Goal: Information Seeking & Learning: Learn about a topic

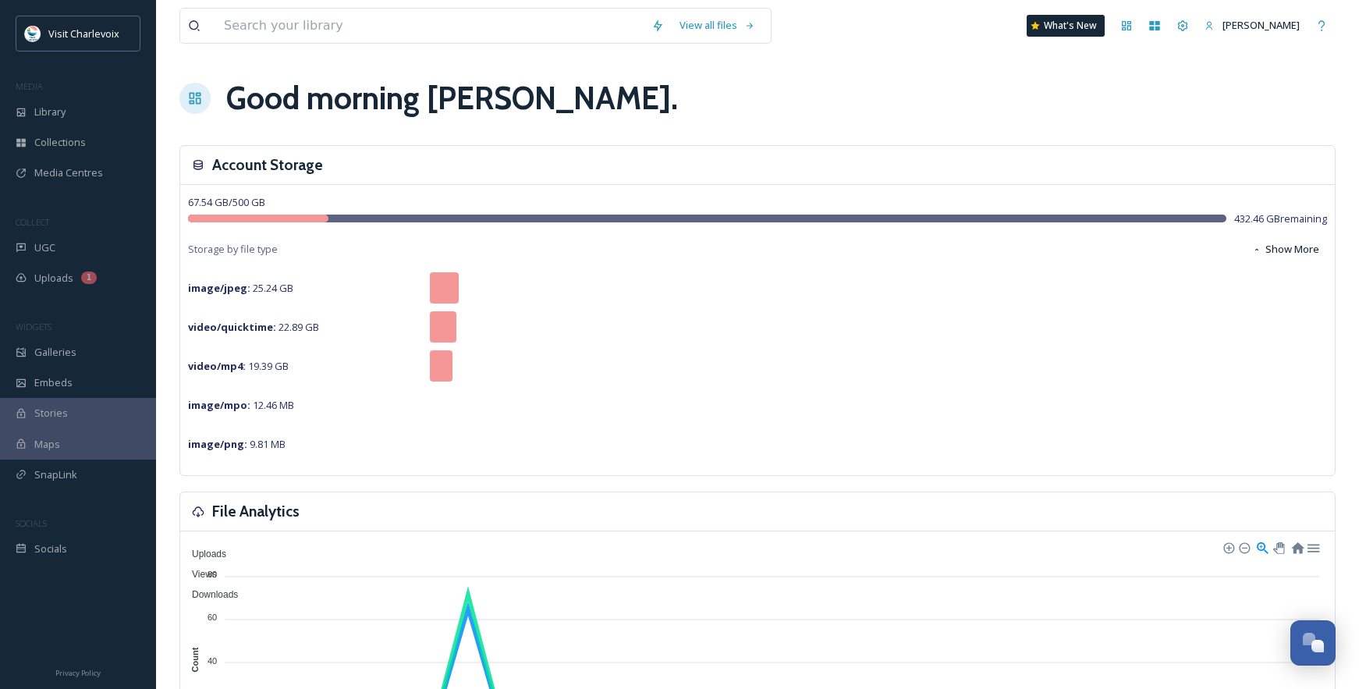
scroll to position [5220, 0]
click at [64, 245] on div "UGC" at bounding box center [78, 247] width 156 height 30
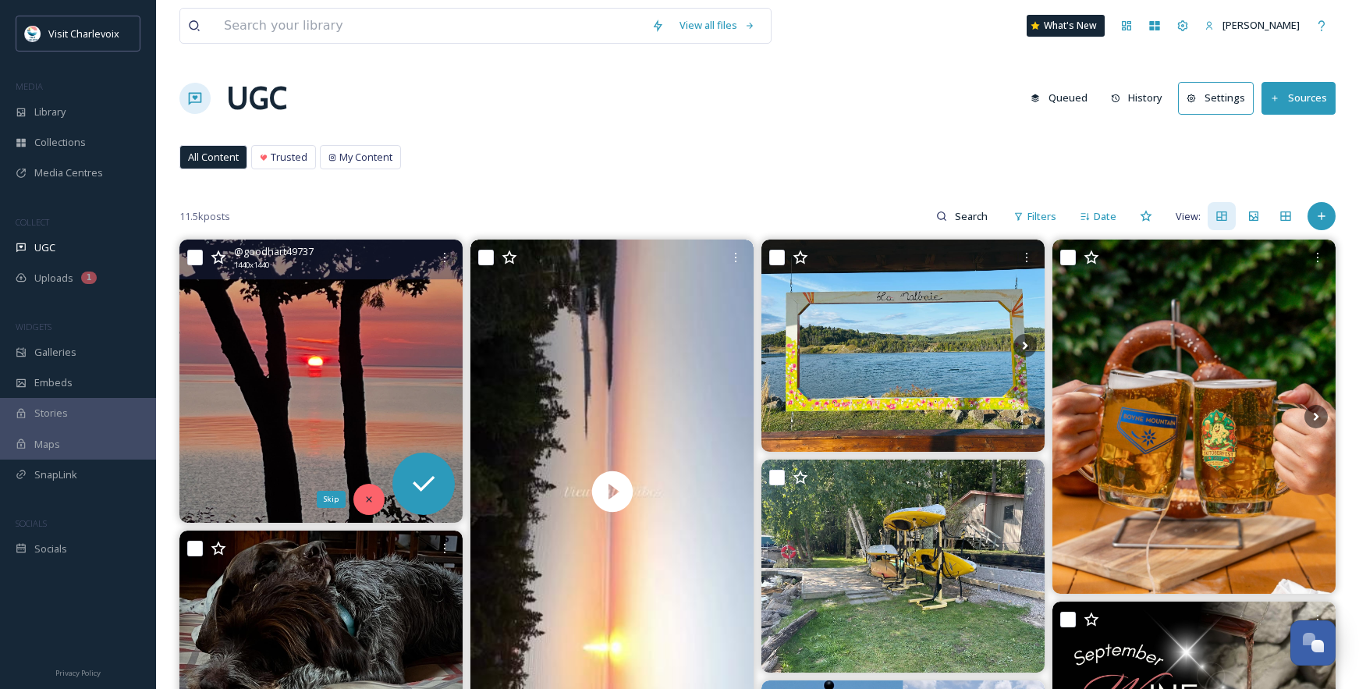
click at [368, 503] on icon at bounding box center [368, 499] width 11 height 11
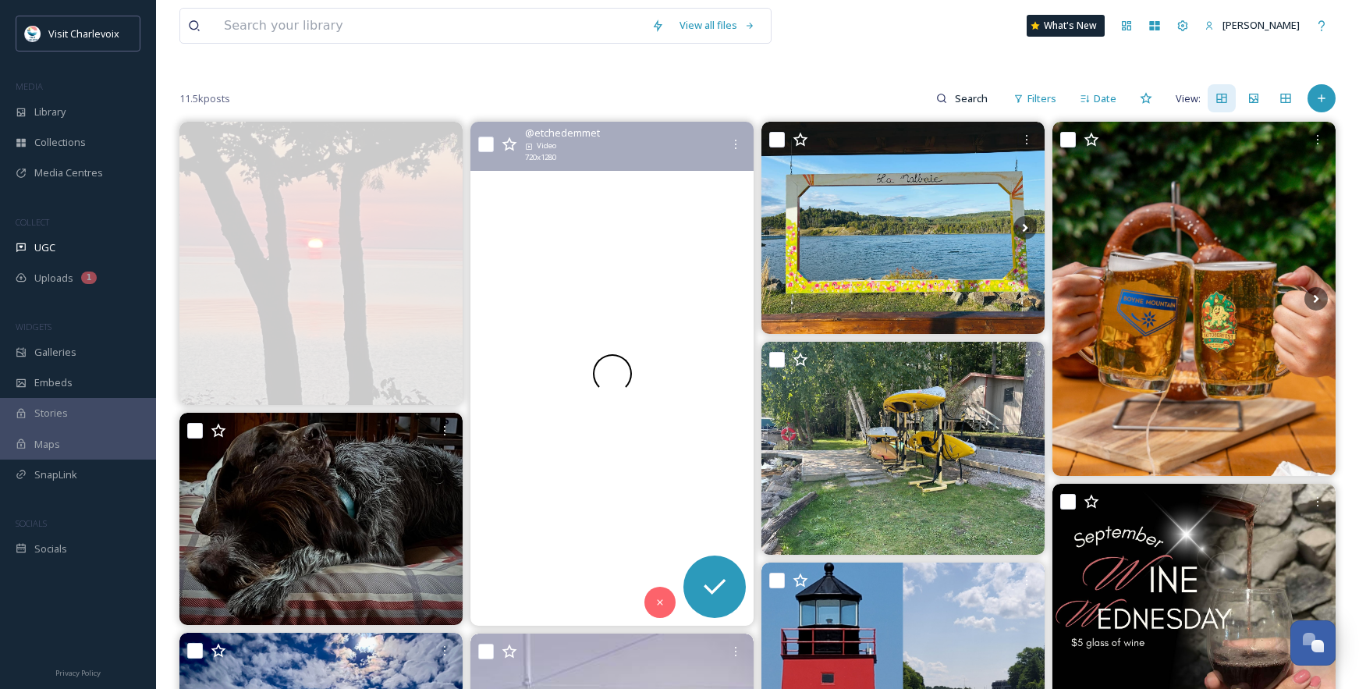
scroll to position [121, 0]
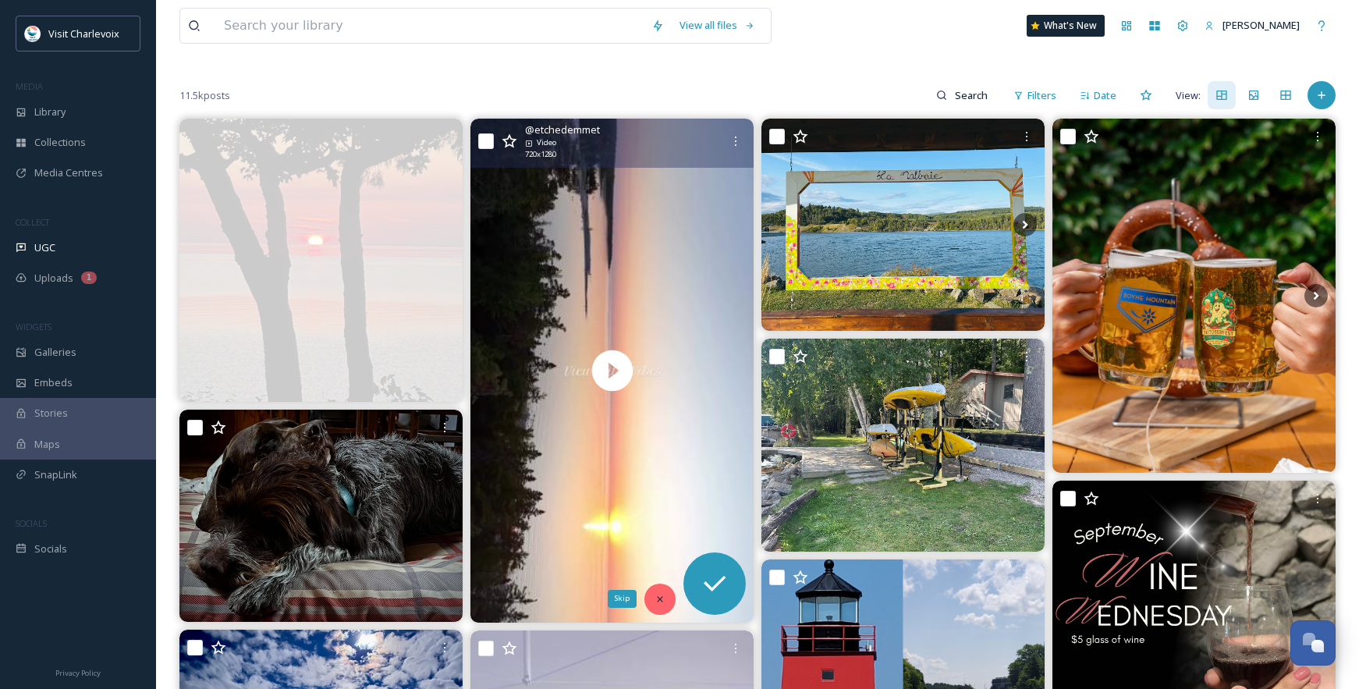
click at [664, 597] on icon at bounding box center [659, 599] width 11 height 11
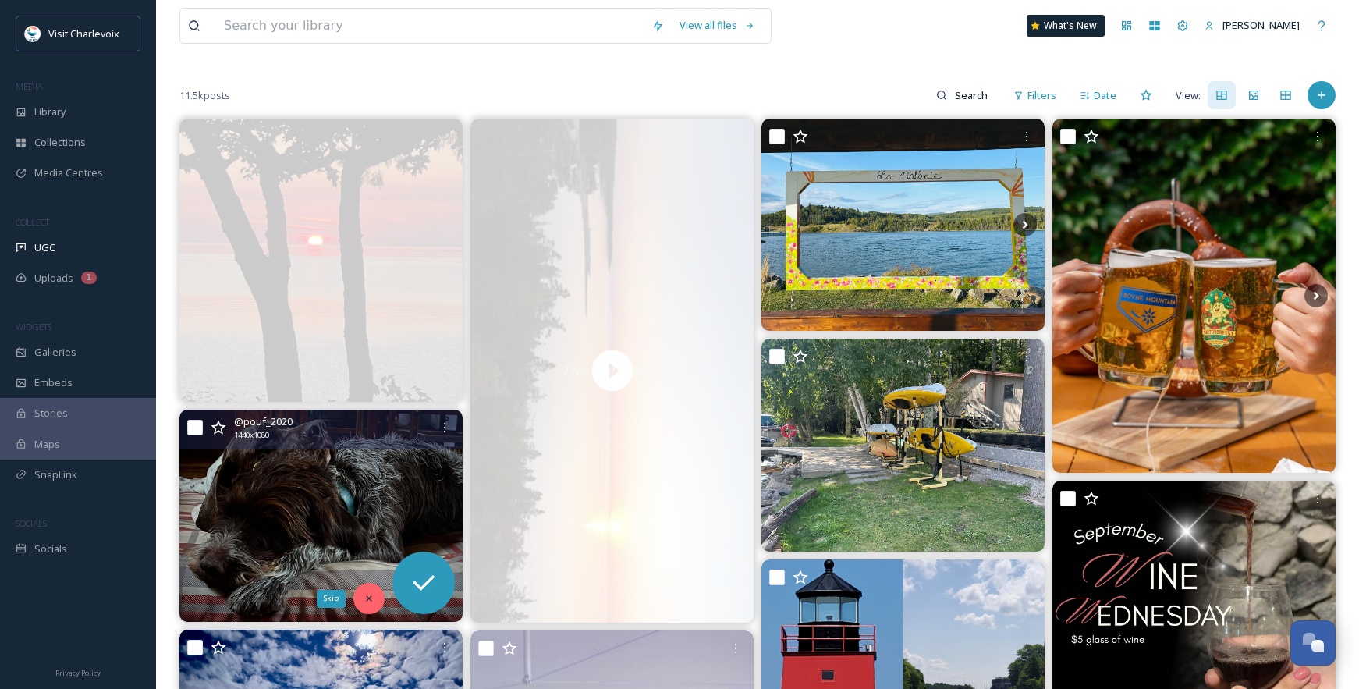
click at [373, 588] on div "Skip" at bounding box center [368, 598] width 31 height 31
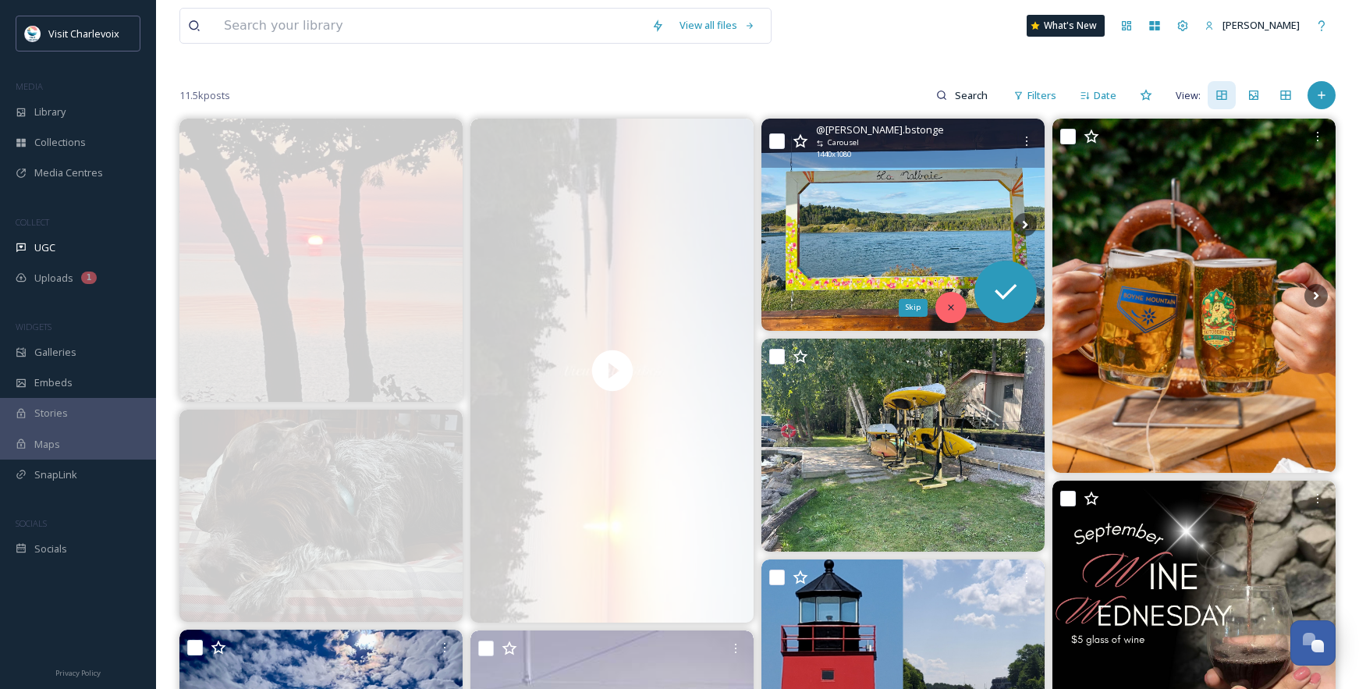
click at [960, 309] on div "Skip" at bounding box center [950, 307] width 31 height 31
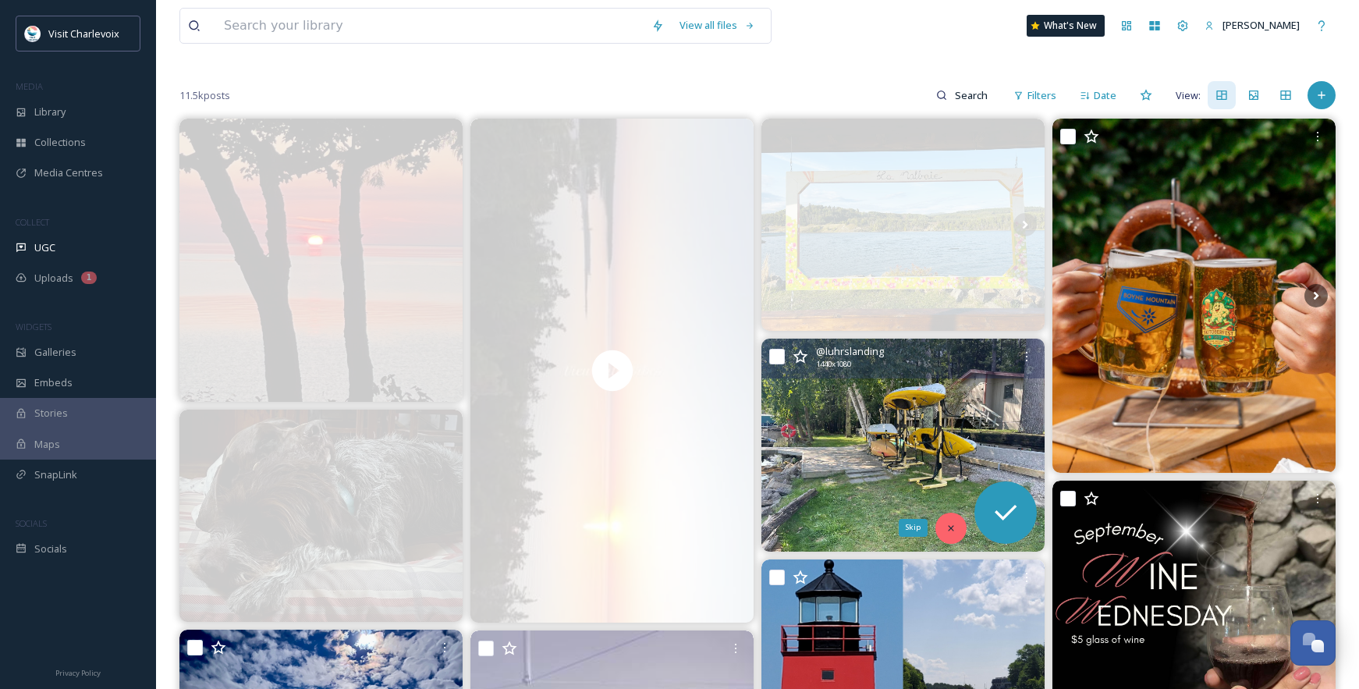
click at [948, 526] on icon at bounding box center [950, 528] width 11 height 11
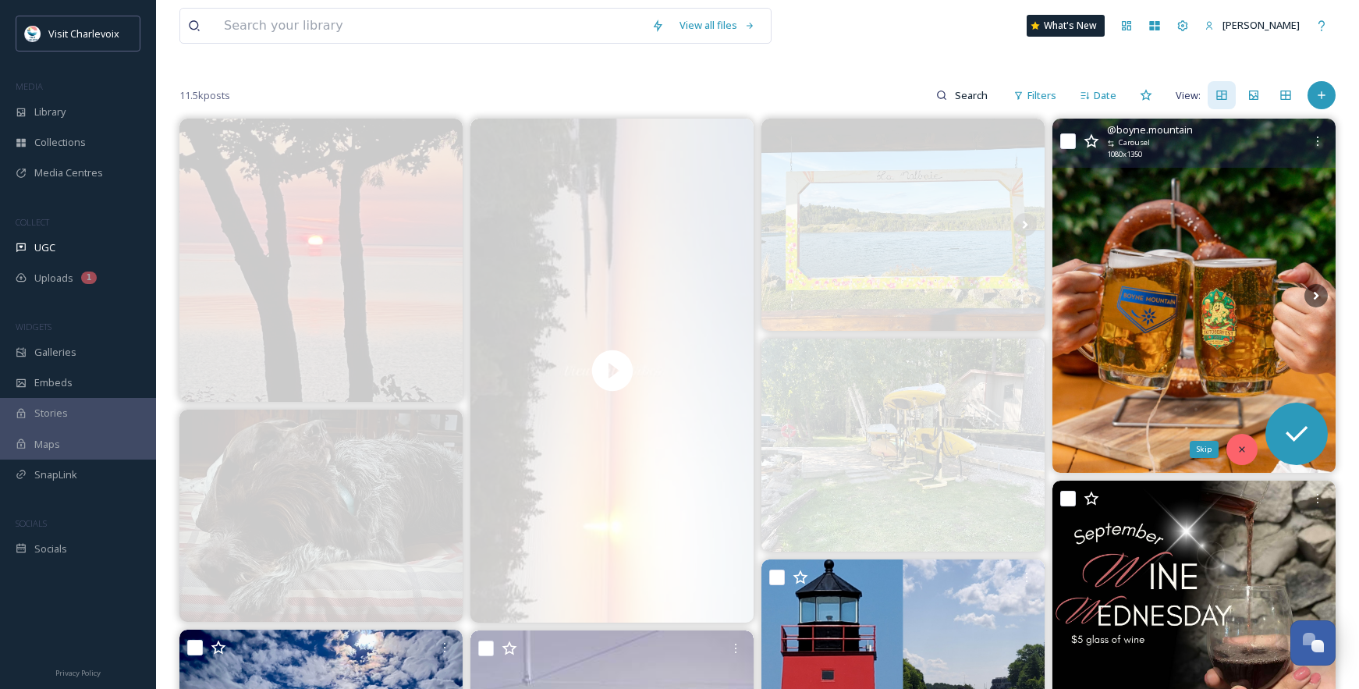
click at [1234, 446] on div "Skip" at bounding box center [1241, 449] width 31 height 31
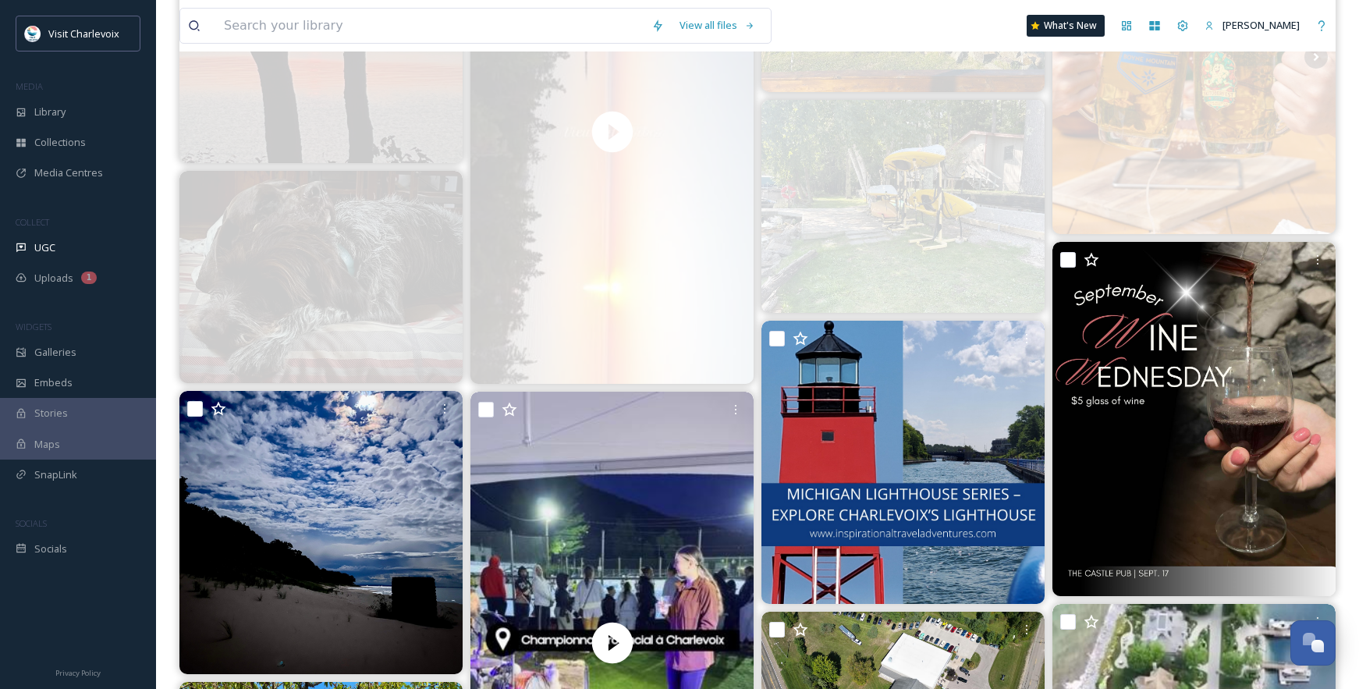
scroll to position [363, 0]
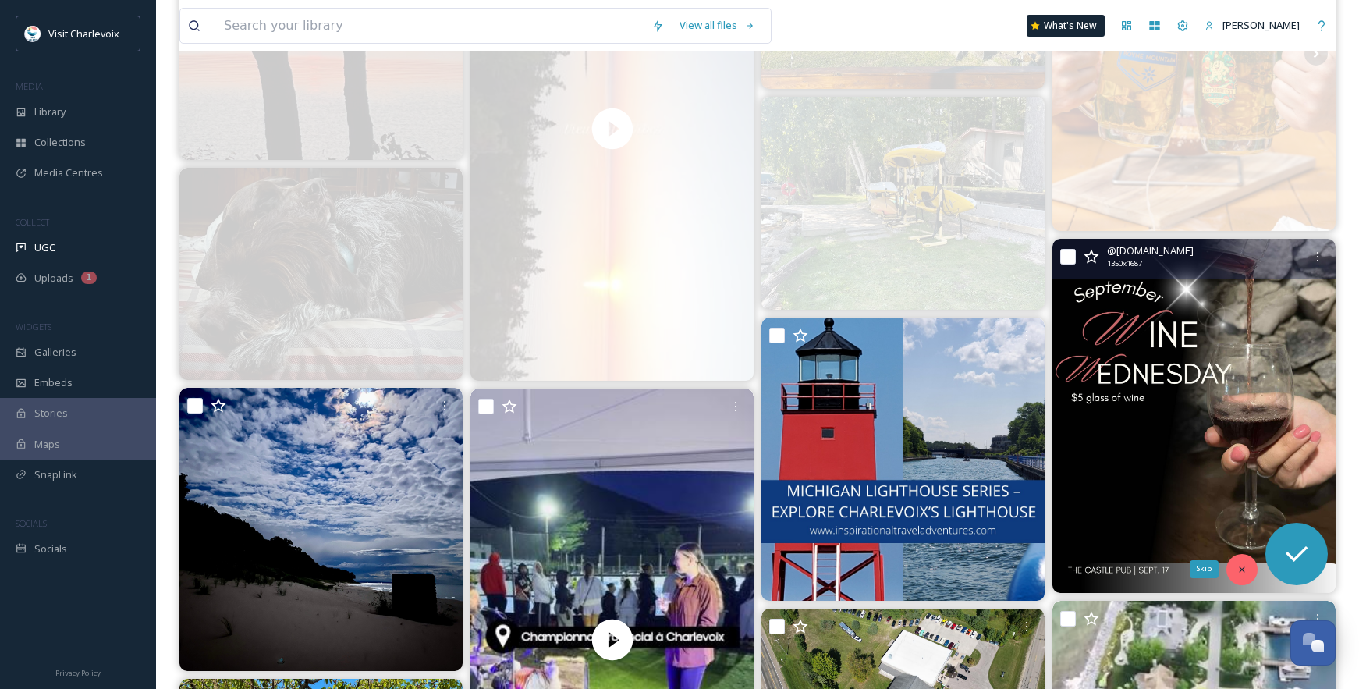
click at [1246, 564] on icon at bounding box center [1241, 569] width 11 height 11
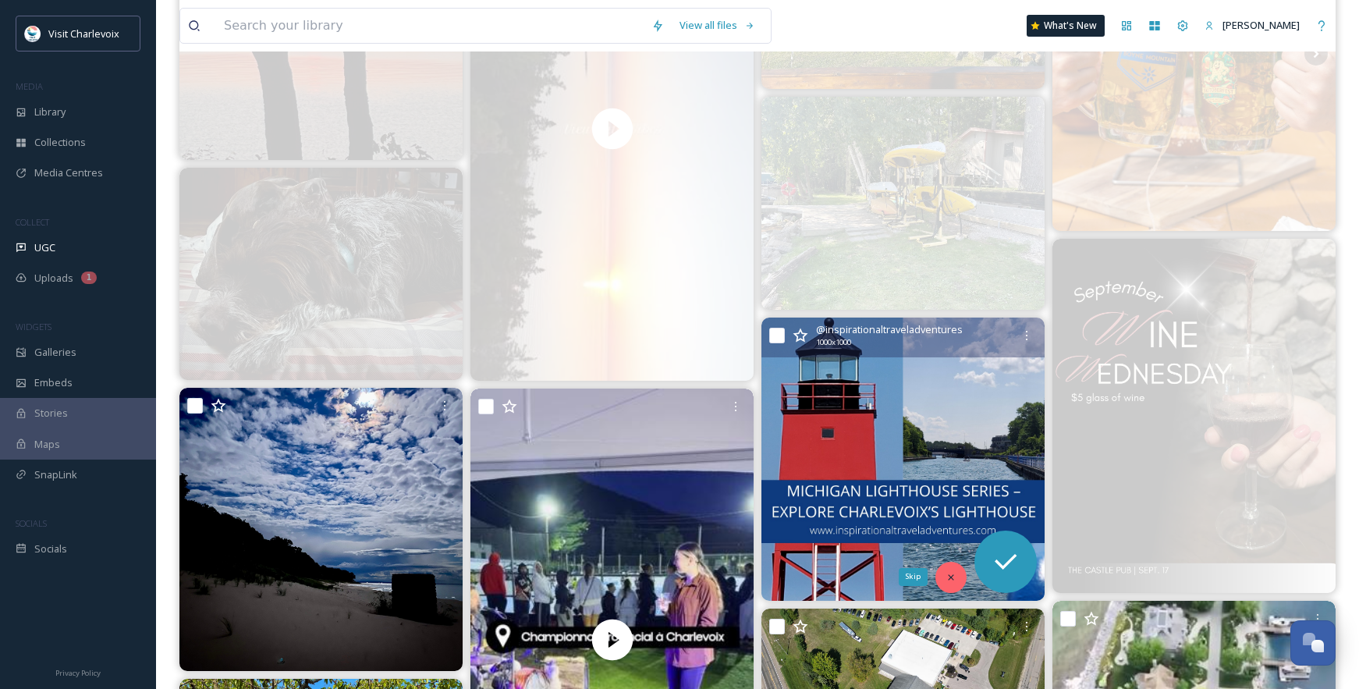
click at [945, 576] on icon at bounding box center [950, 577] width 11 height 11
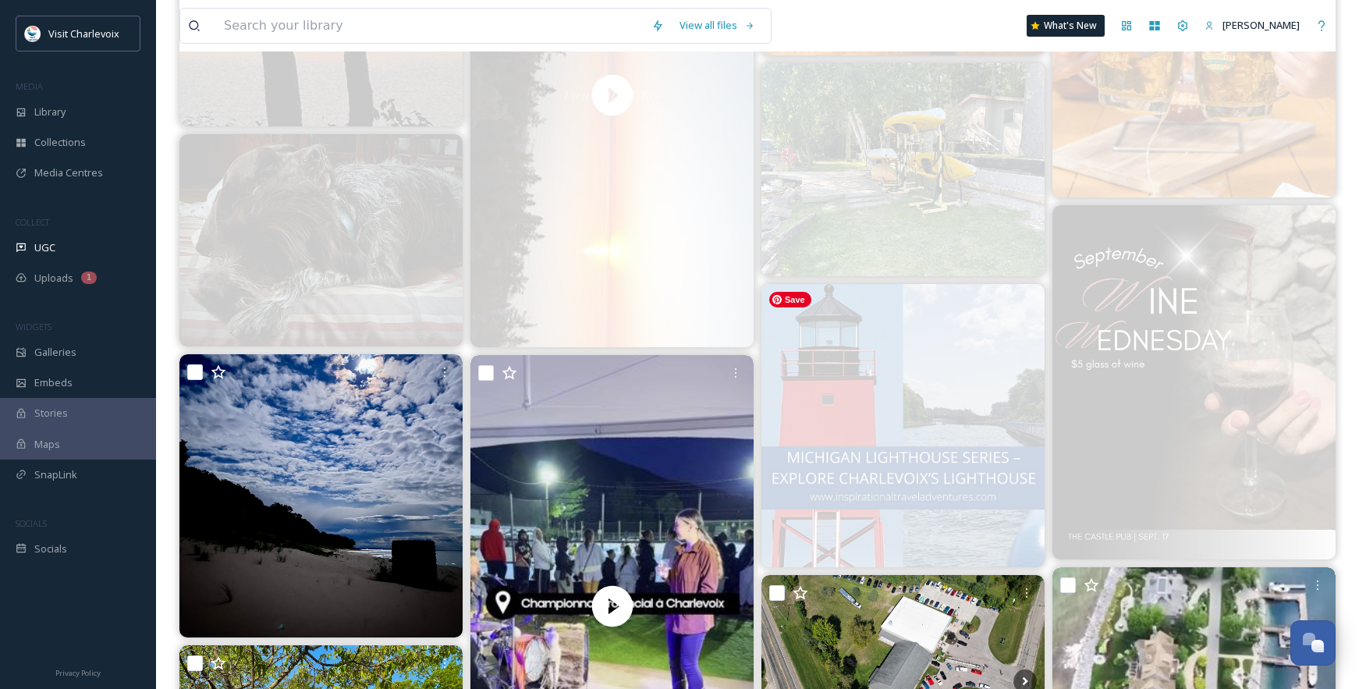
scroll to position [619, 0]
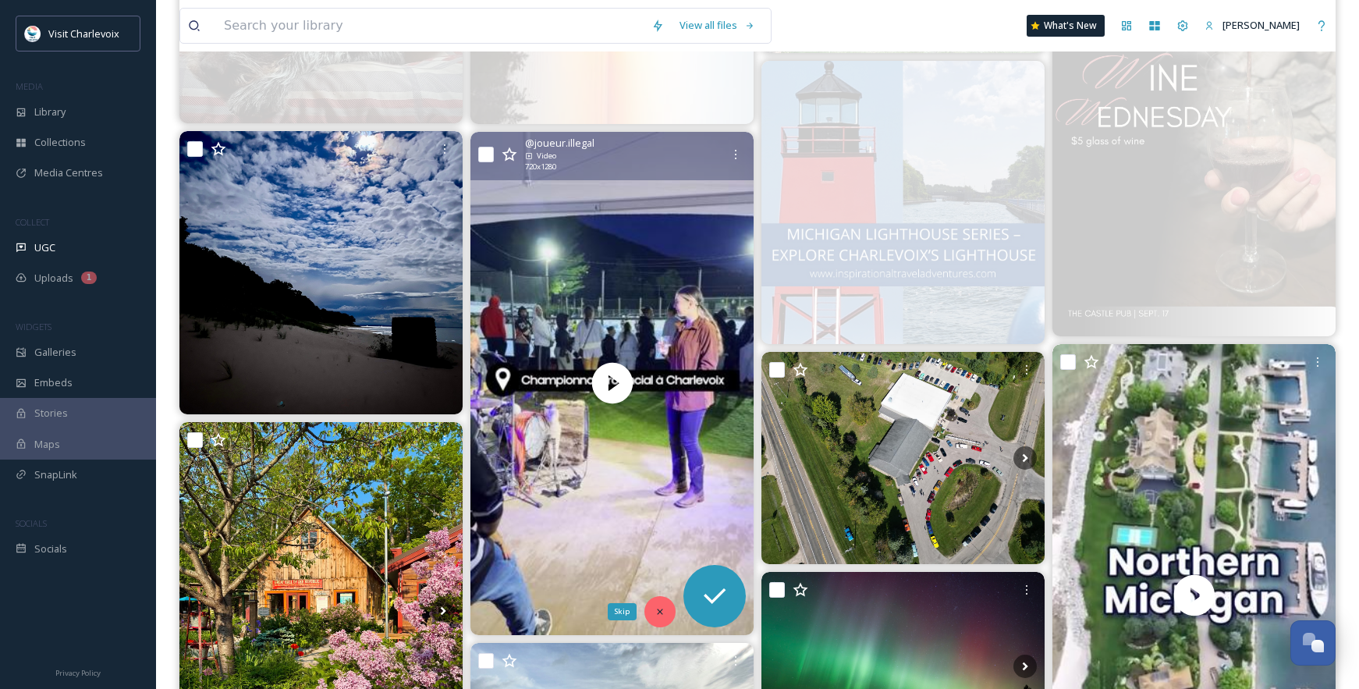
click at [662, 613] on icon at bounding box center [659, 611] width 11 height 11
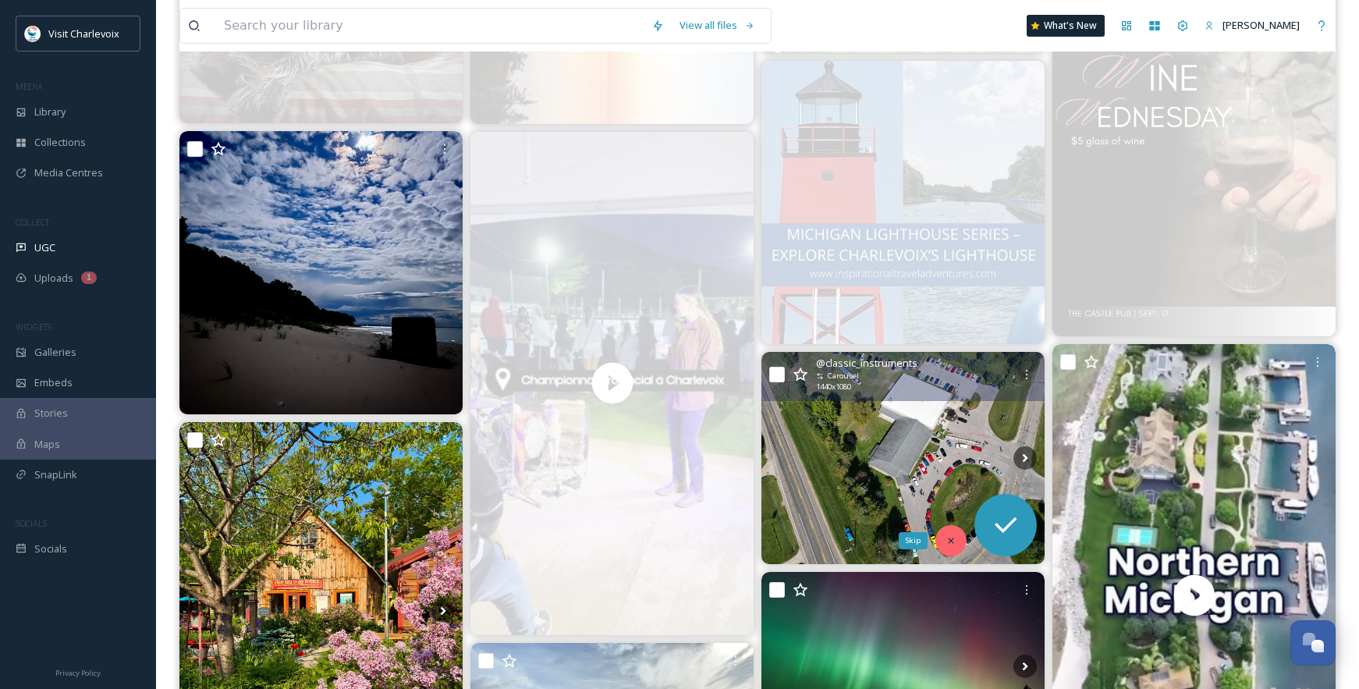
click at [950, 540] on icon at bounding box center [950, 539] width 5 height 5
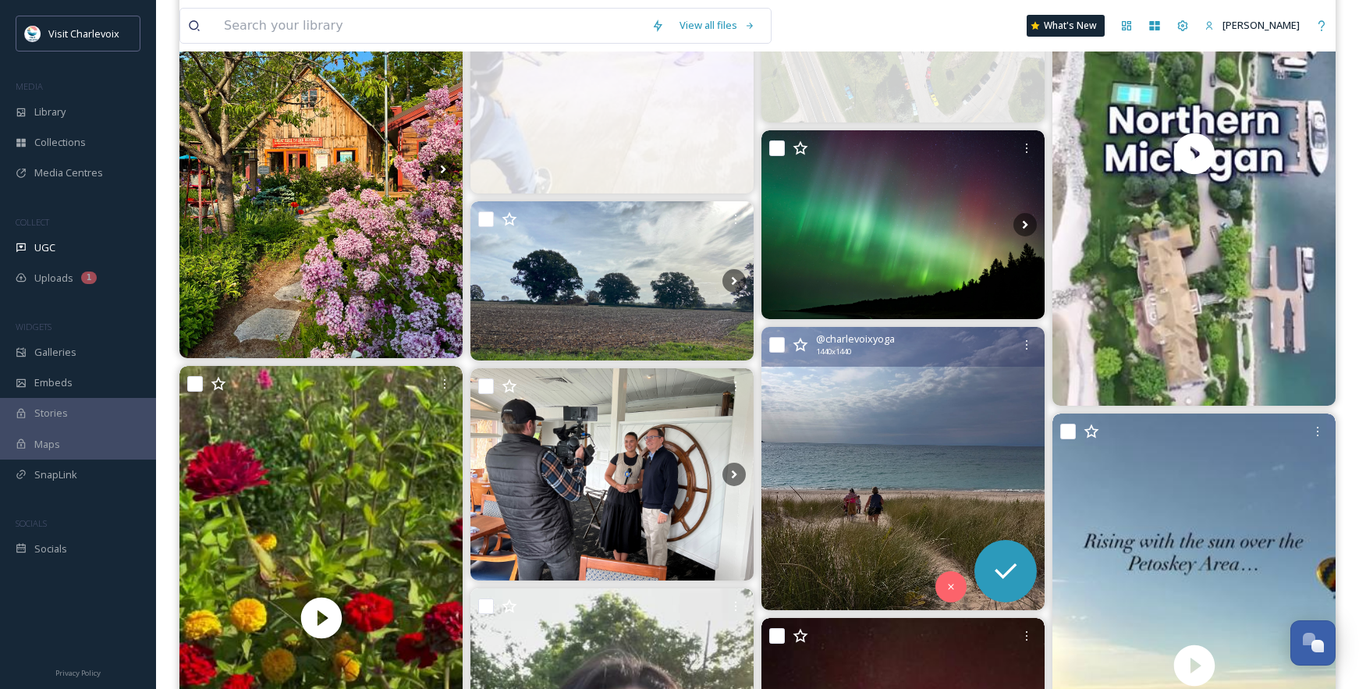
scroll to position [1079, 0]
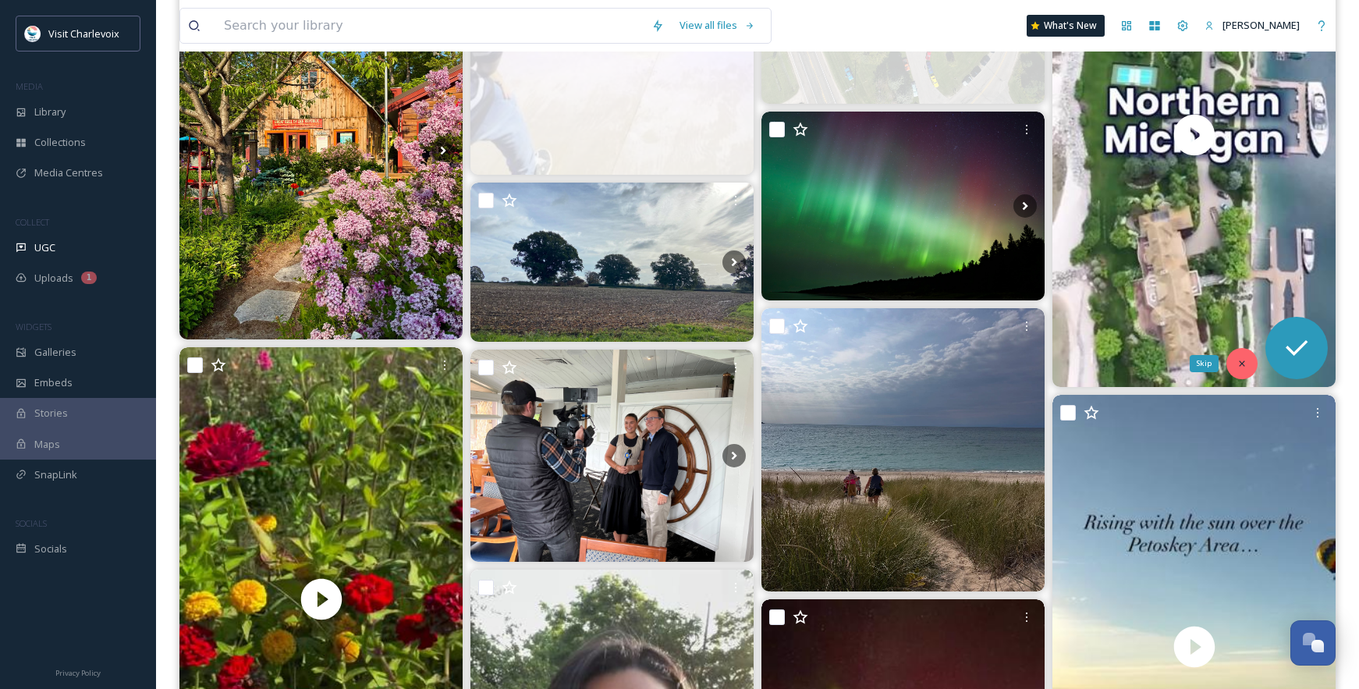
click at [1240, 366] on icon at bounding box center [1241, 363] width 11 height 11
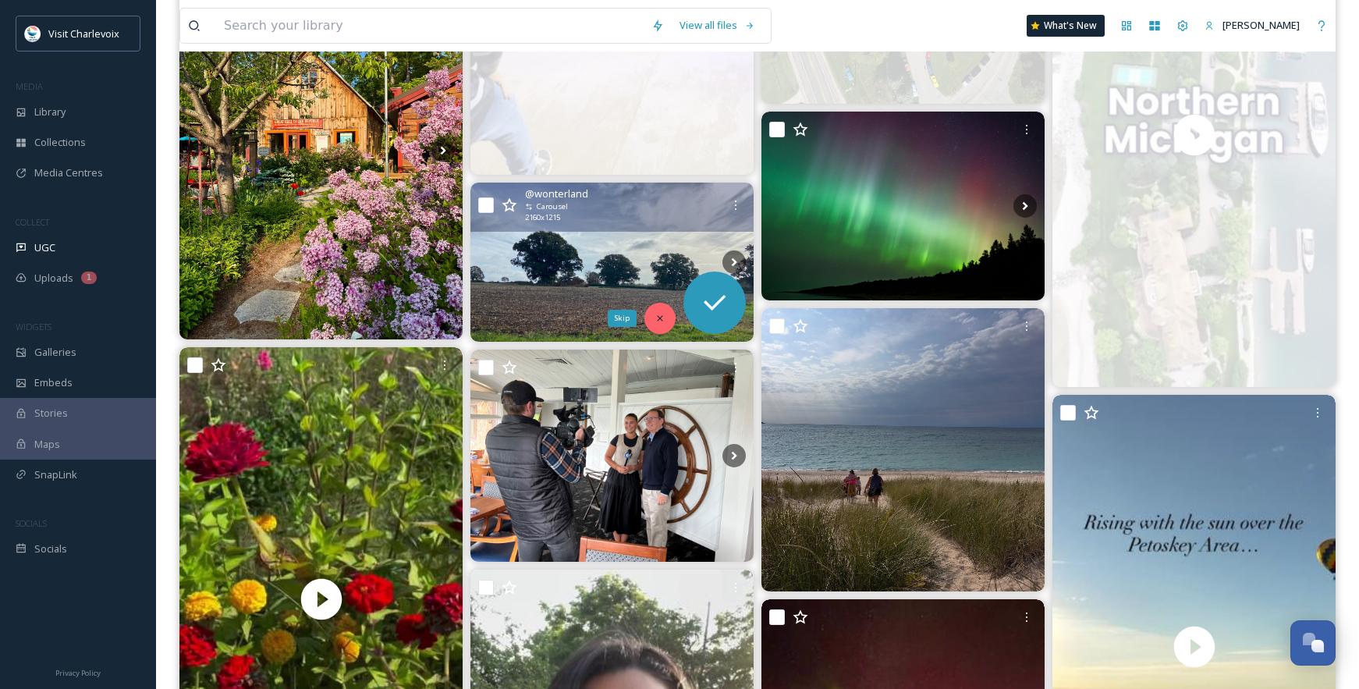
click at [657, 313] on icon at bounding box center [659, 318] width 11 height 11
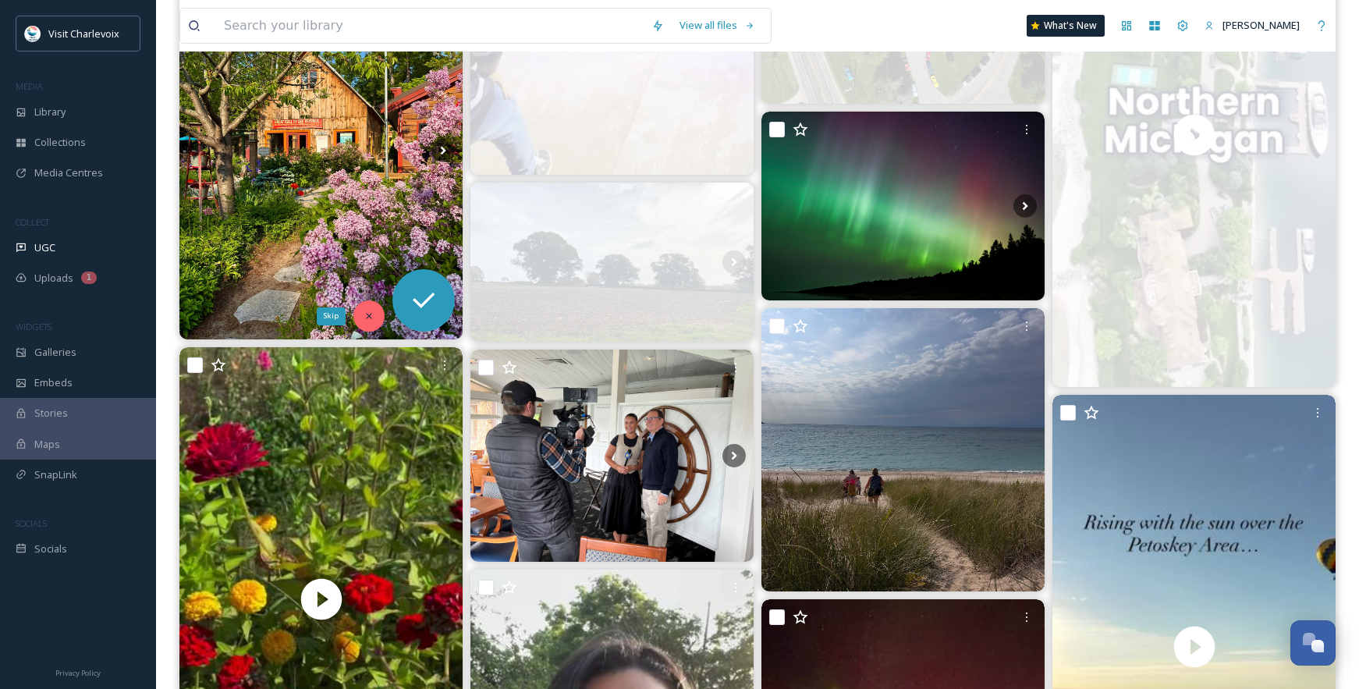
click at [363, 313] on icon at bounding box center [368, 315] width 11 height 11
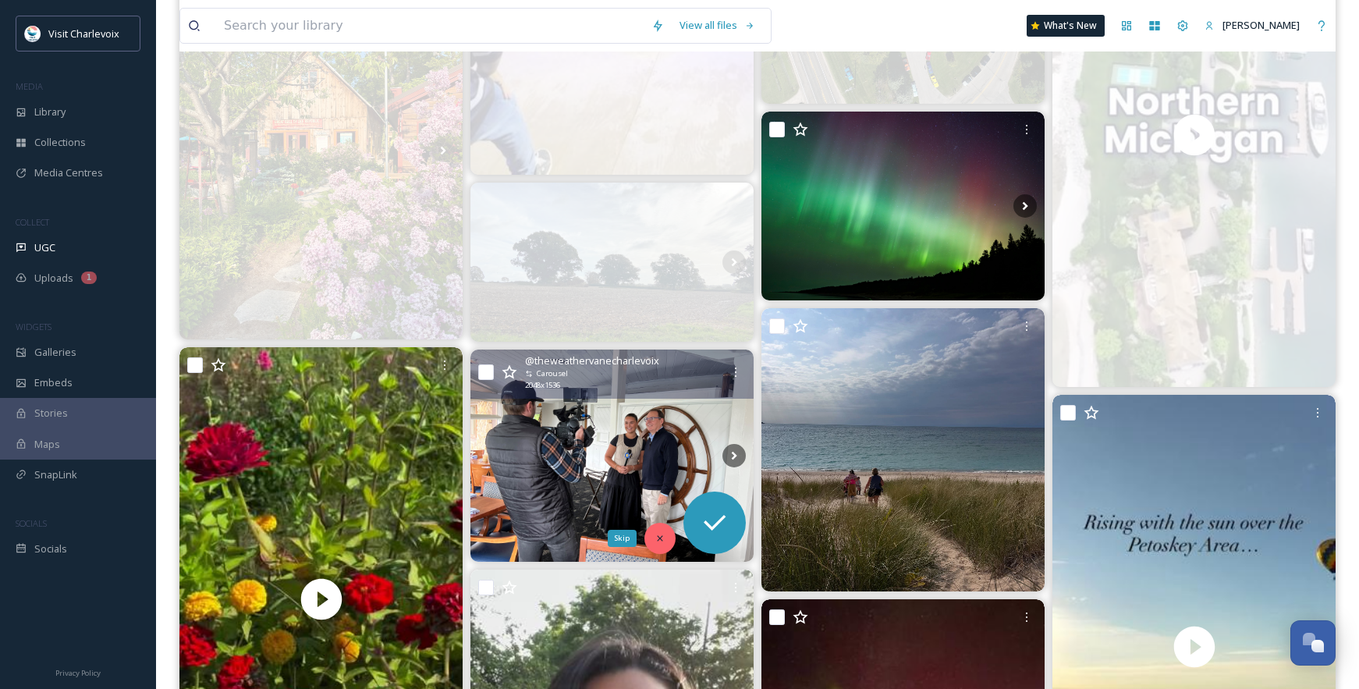
click at [661, 530] on div "Skip" at bounding box center [659, 538] width 31 height 31
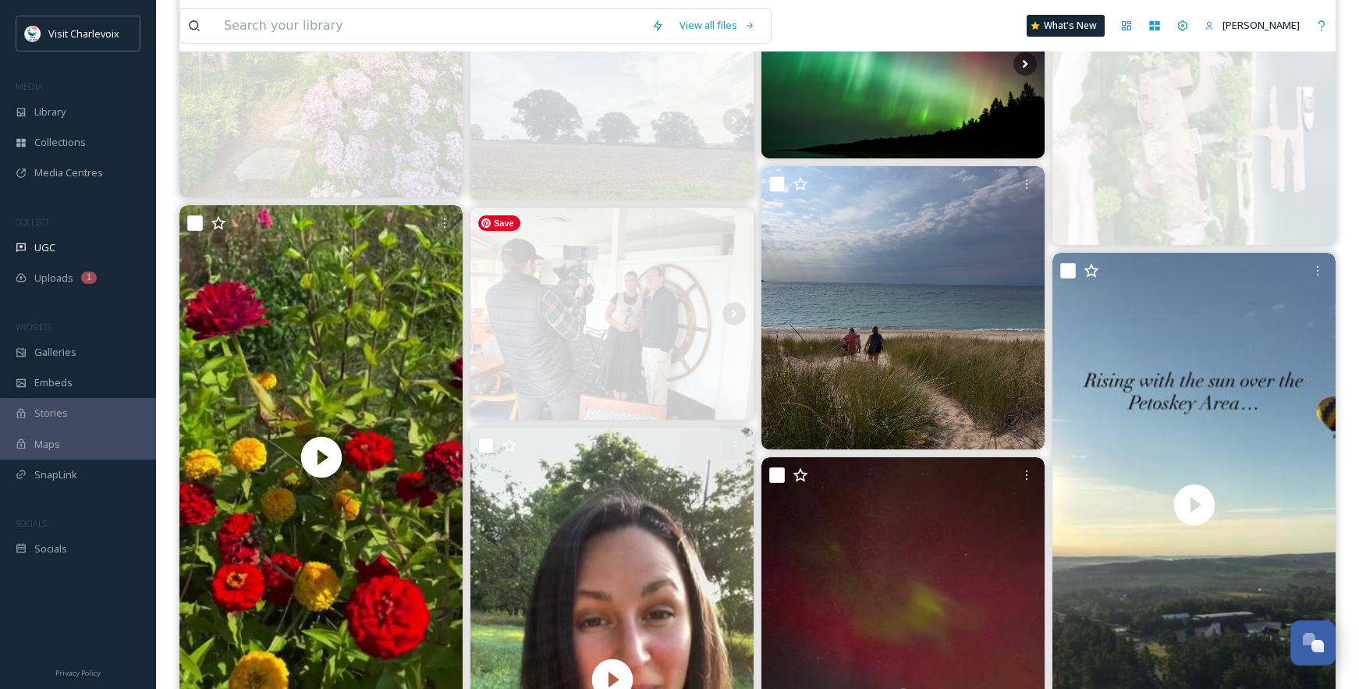
scroll to position [1537, 0]
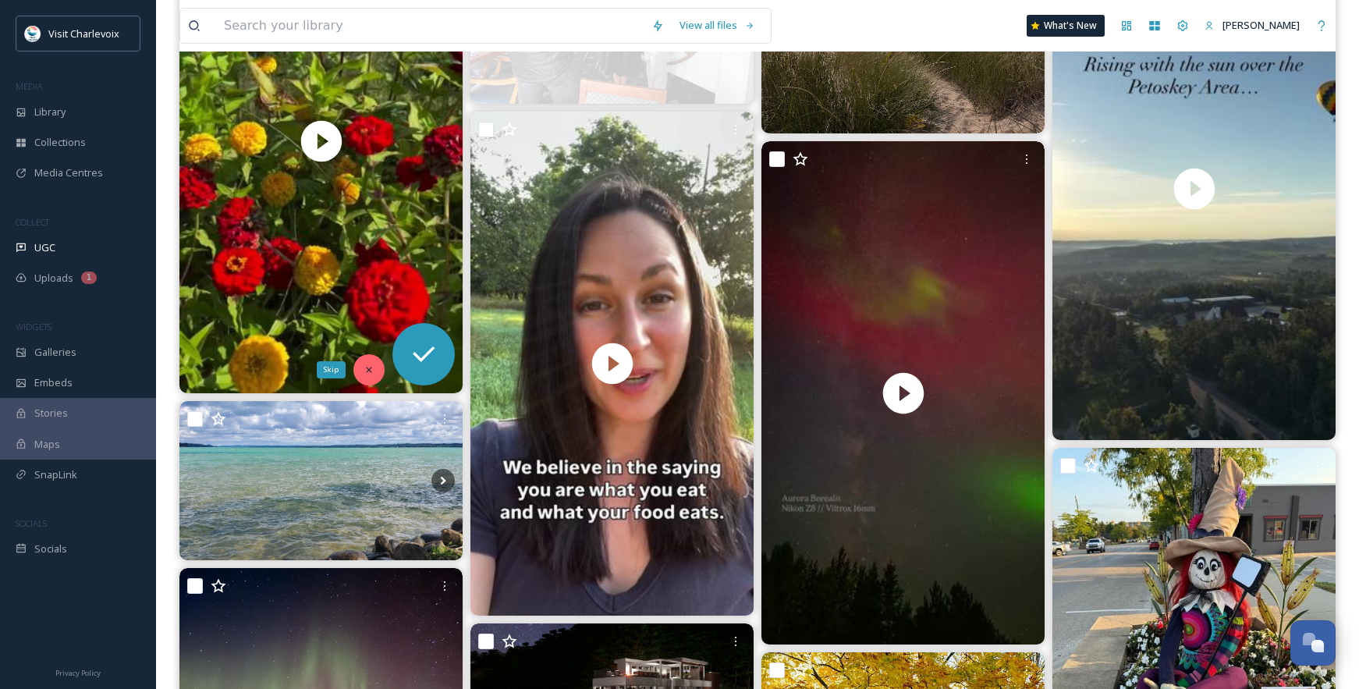
click at [358, 372] on div "Skip" at bounding box center [368, 369] width 31 height 31
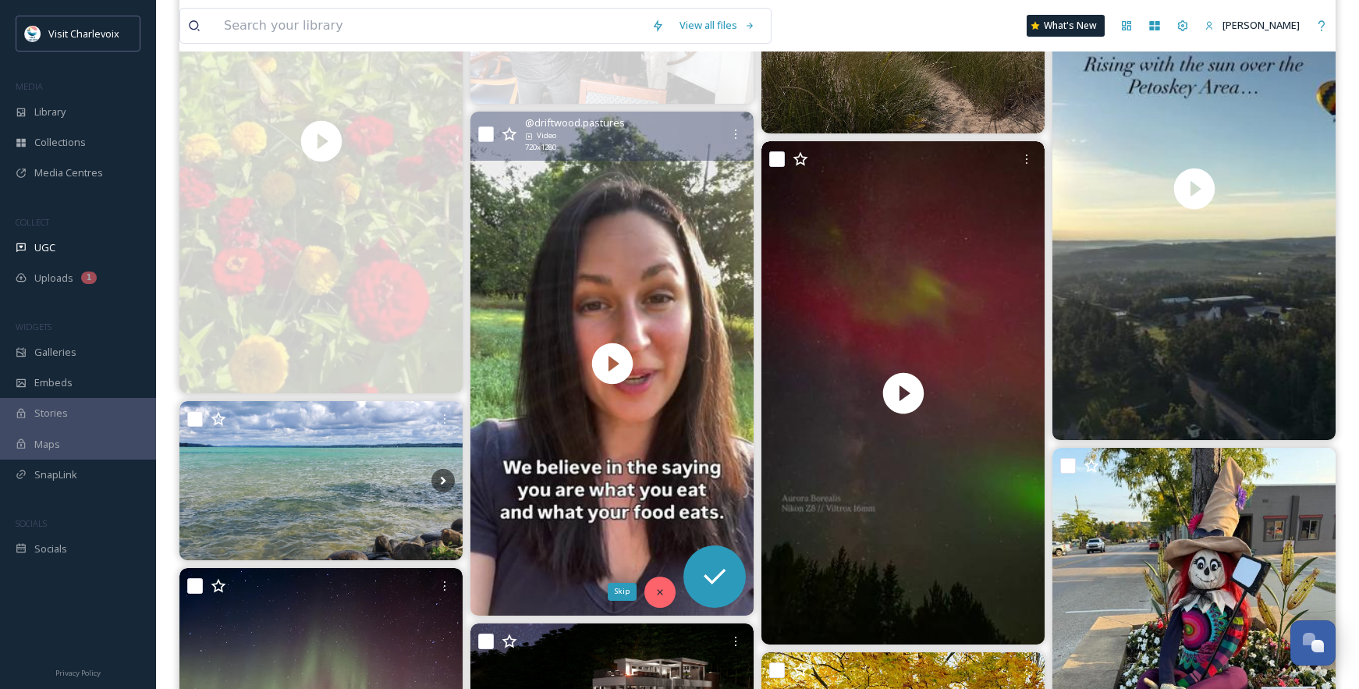
click at [664, 586] on icon at bounding box center [659, 591] width 11 height 11
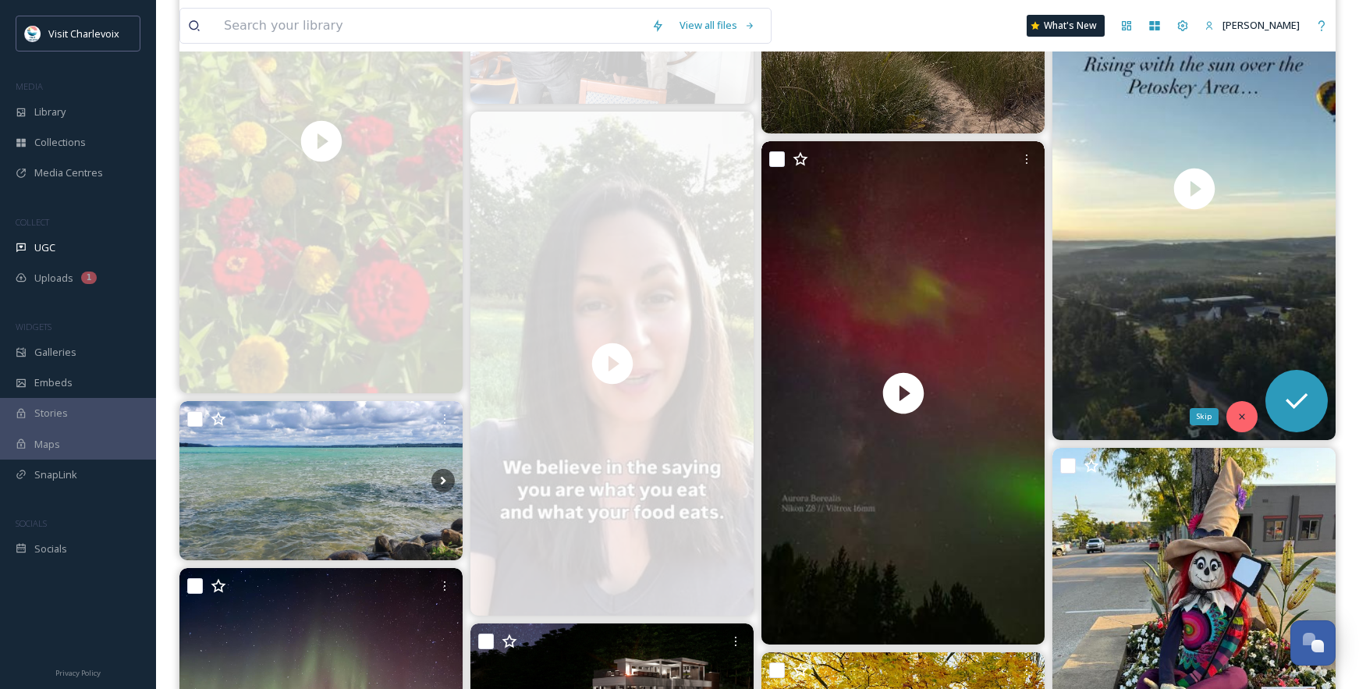
click at [1239, 415] on icon at bounding box center [1241, 415] width 5 height 5
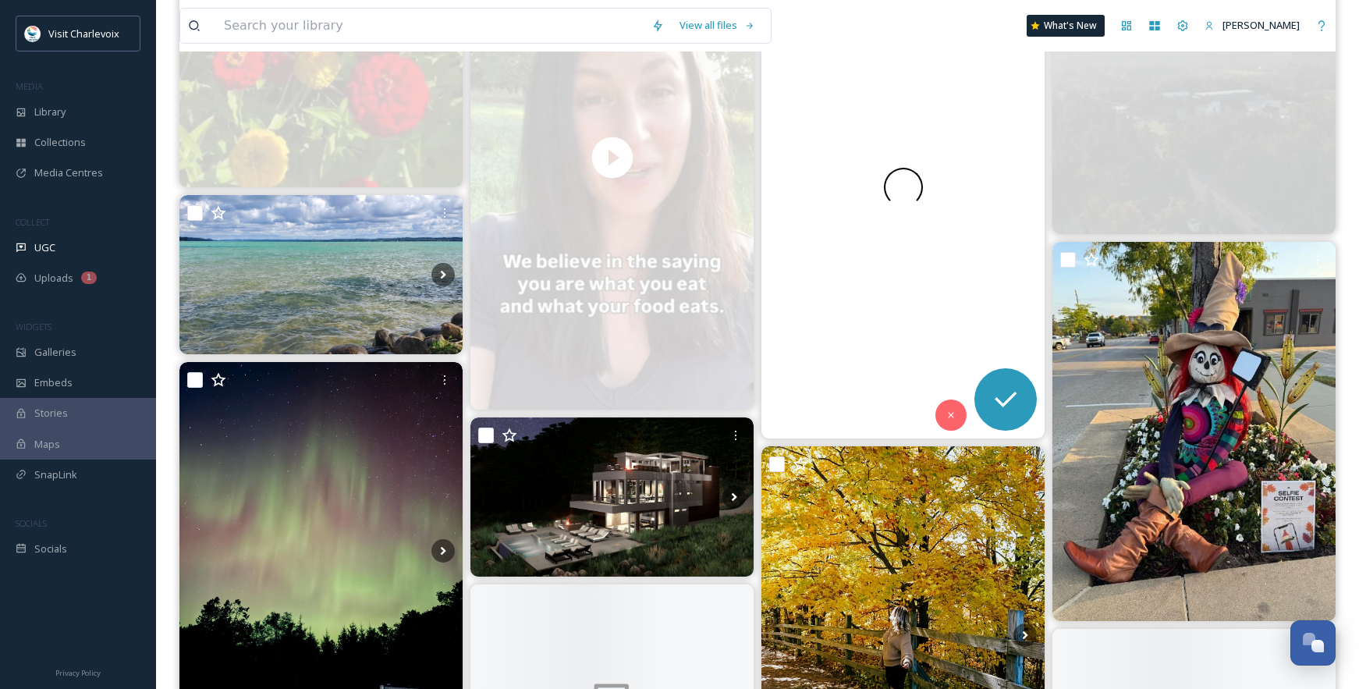
scroll to position [1759, 0]
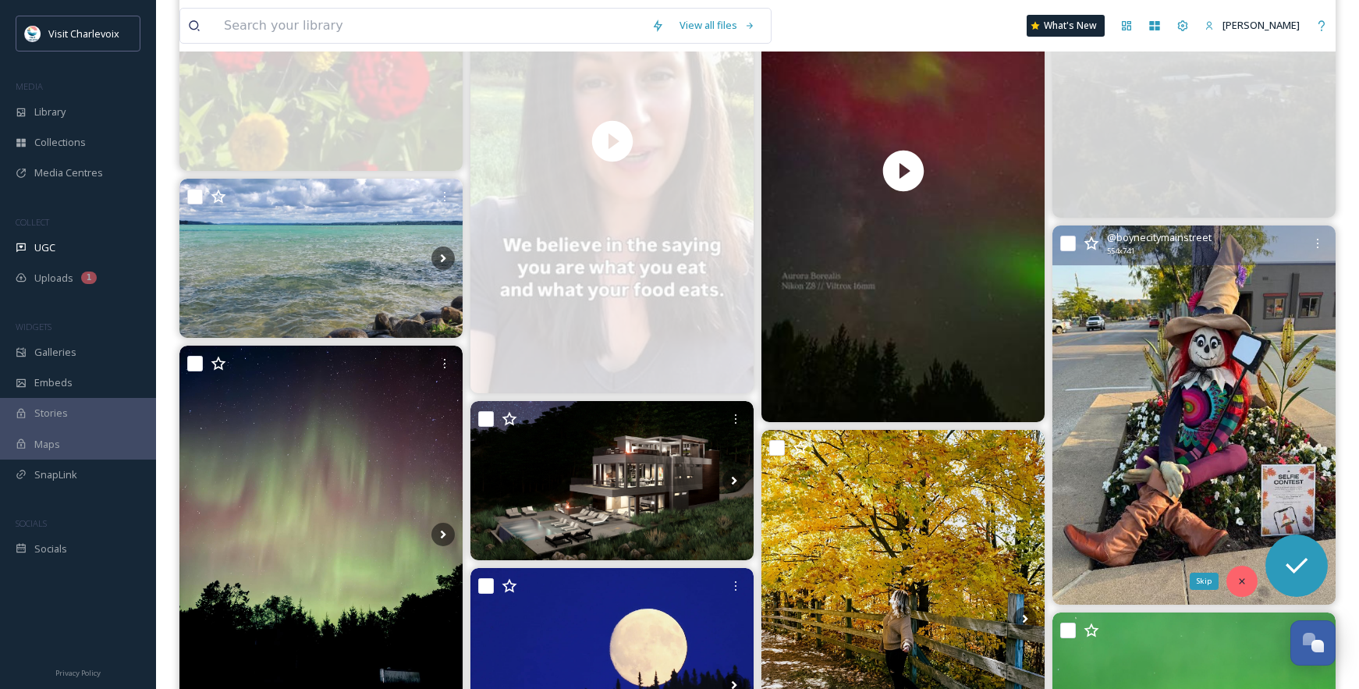
click at [1243, 572] on div "Skip" at bounding box center [1241, 580] width 31 height 31
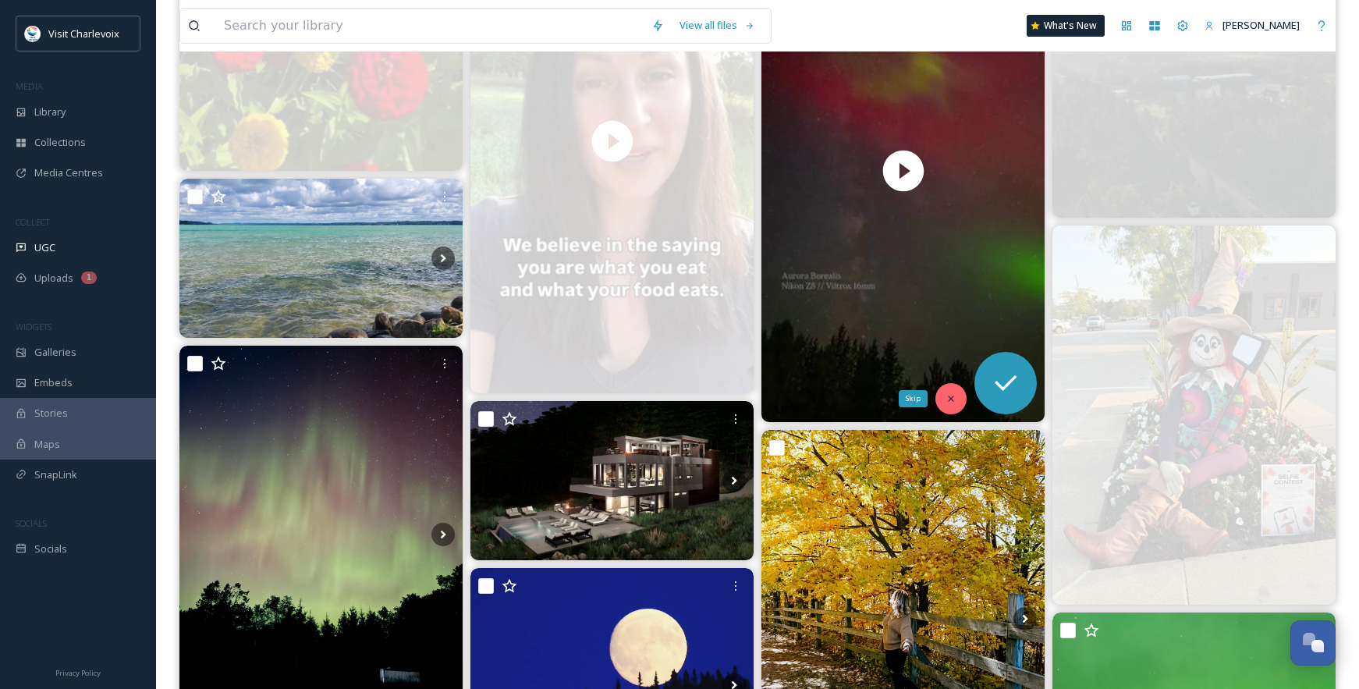
click at [944, 404] on div "Skip" at bounding box center [950, 398] width 31 height 31
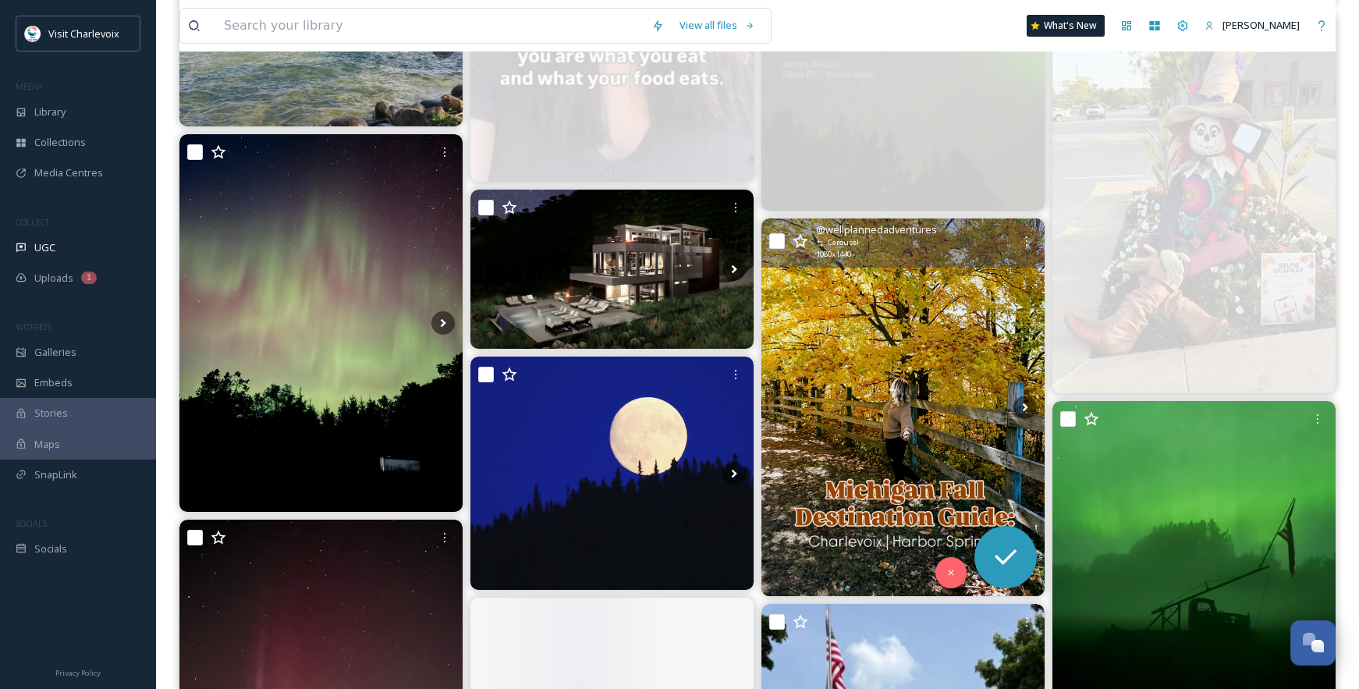
scroll to position [2077, 0]
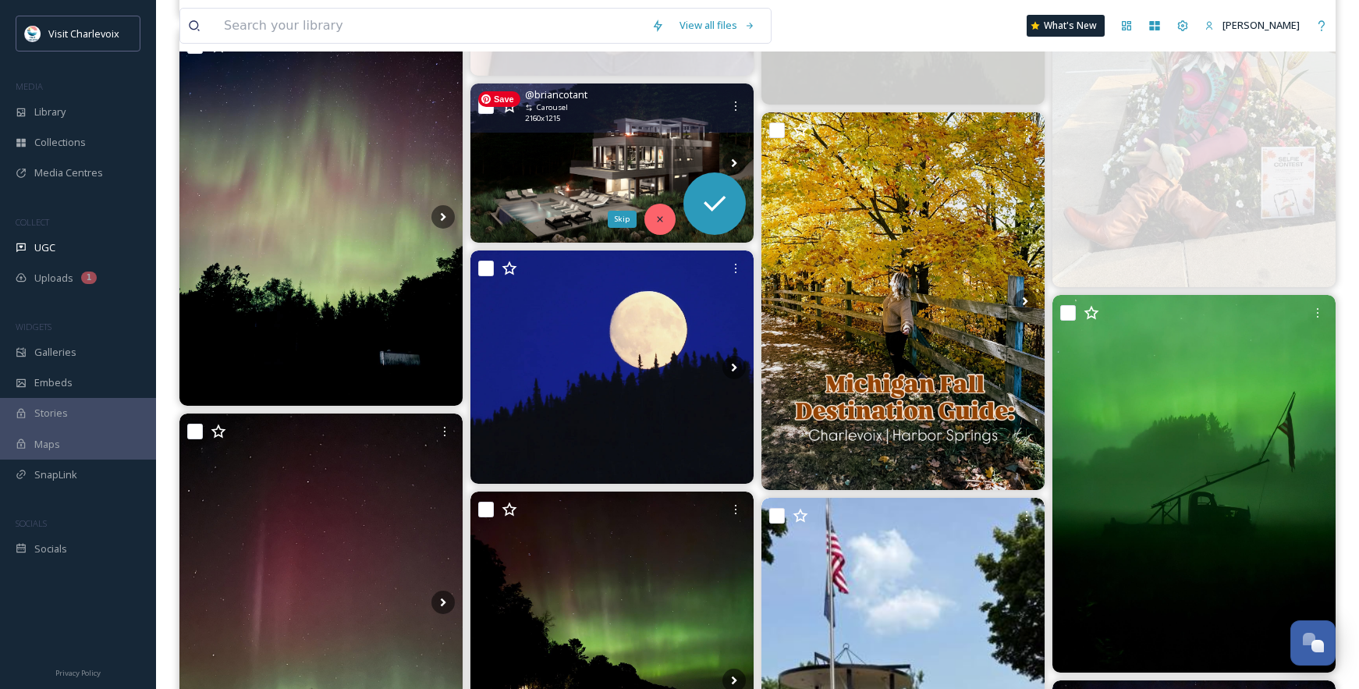
click at [658, 221] on icon at bounding box center [659, 218] width 5 height 5
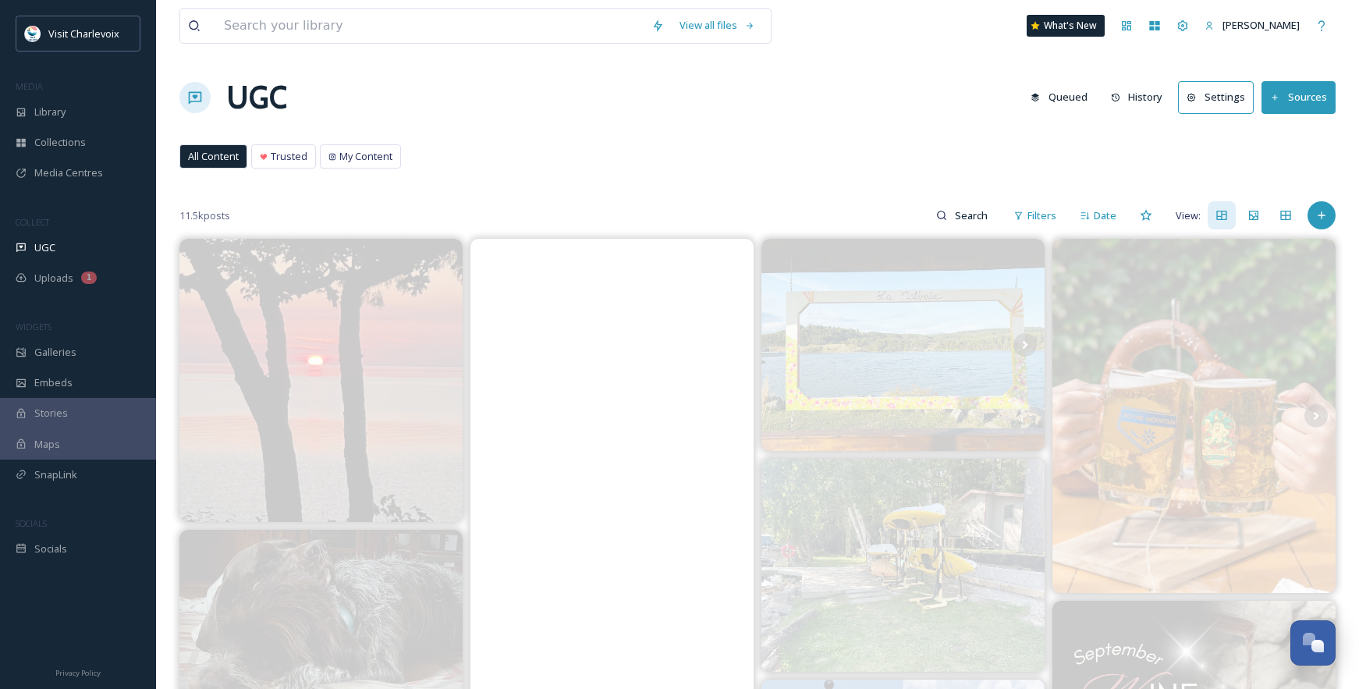
scroll to position [0, 0]
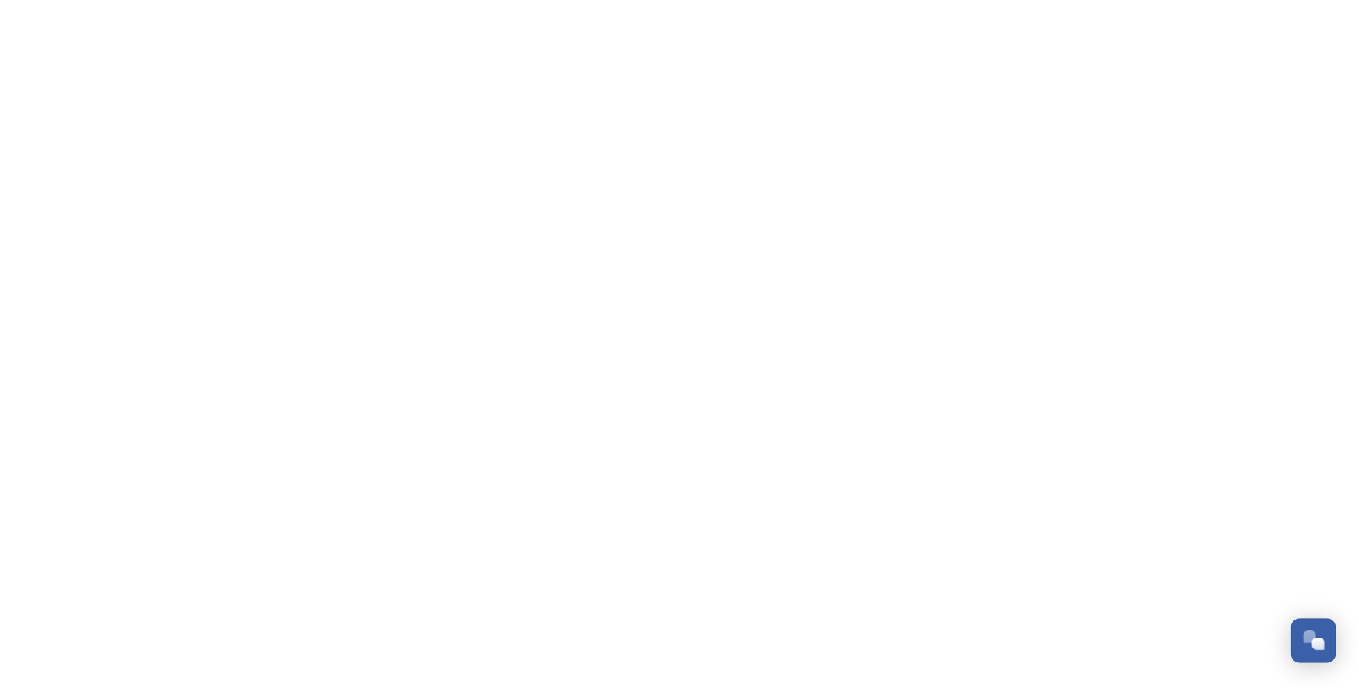
scroll to position [5220, 0]
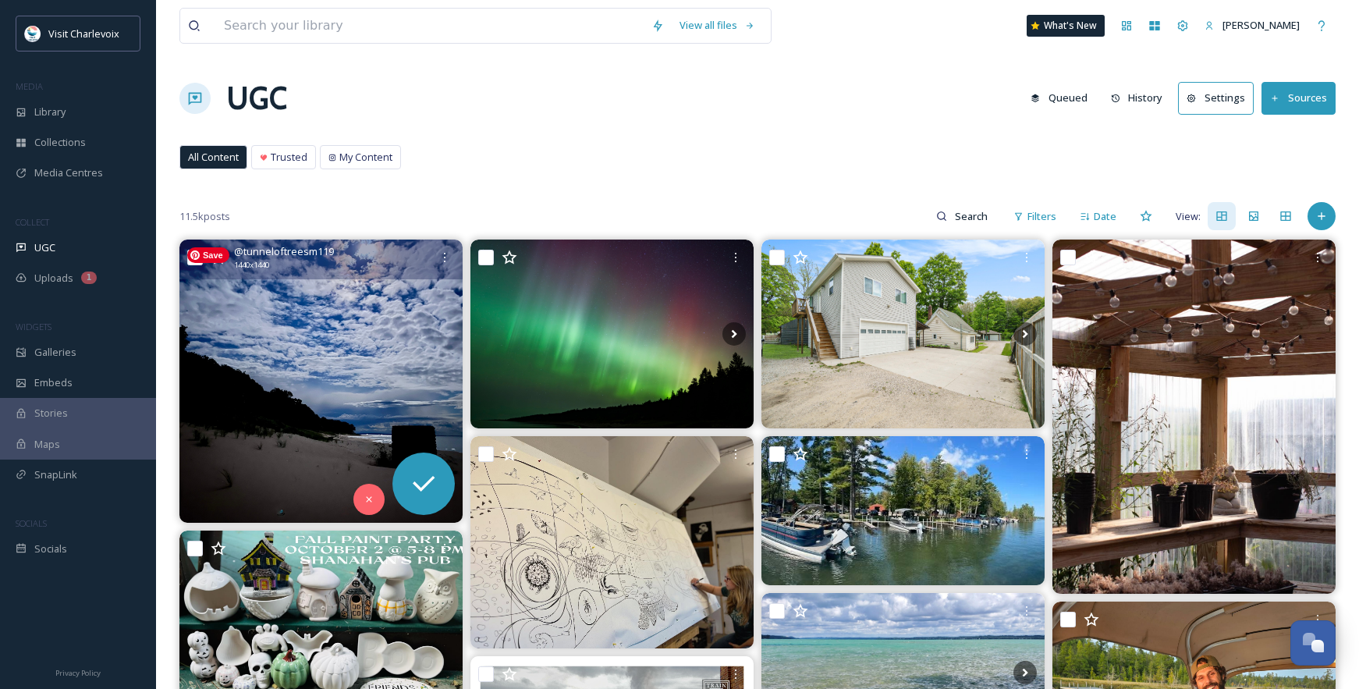
click at [288, 384] on img at bounding box center [320, 380] width 283 height 283
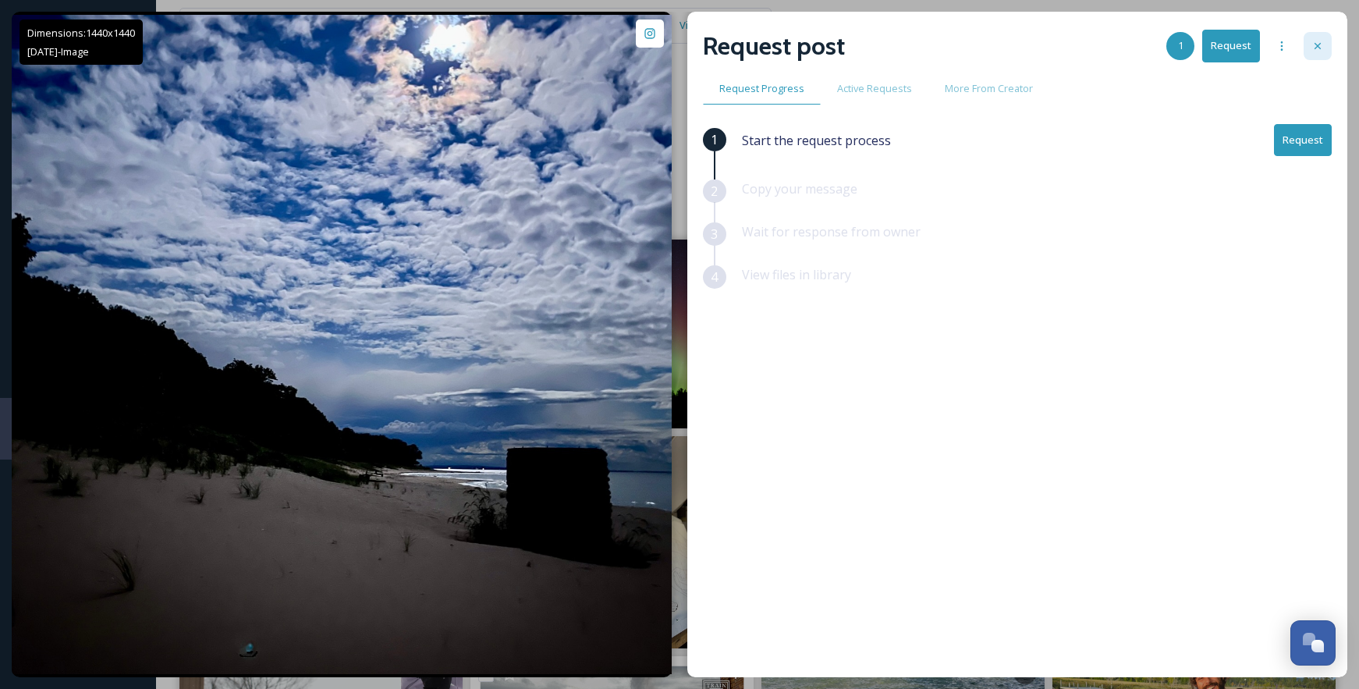
click at [1314, 46] on icon at bounding box center [1317, 46] width 12 height 12
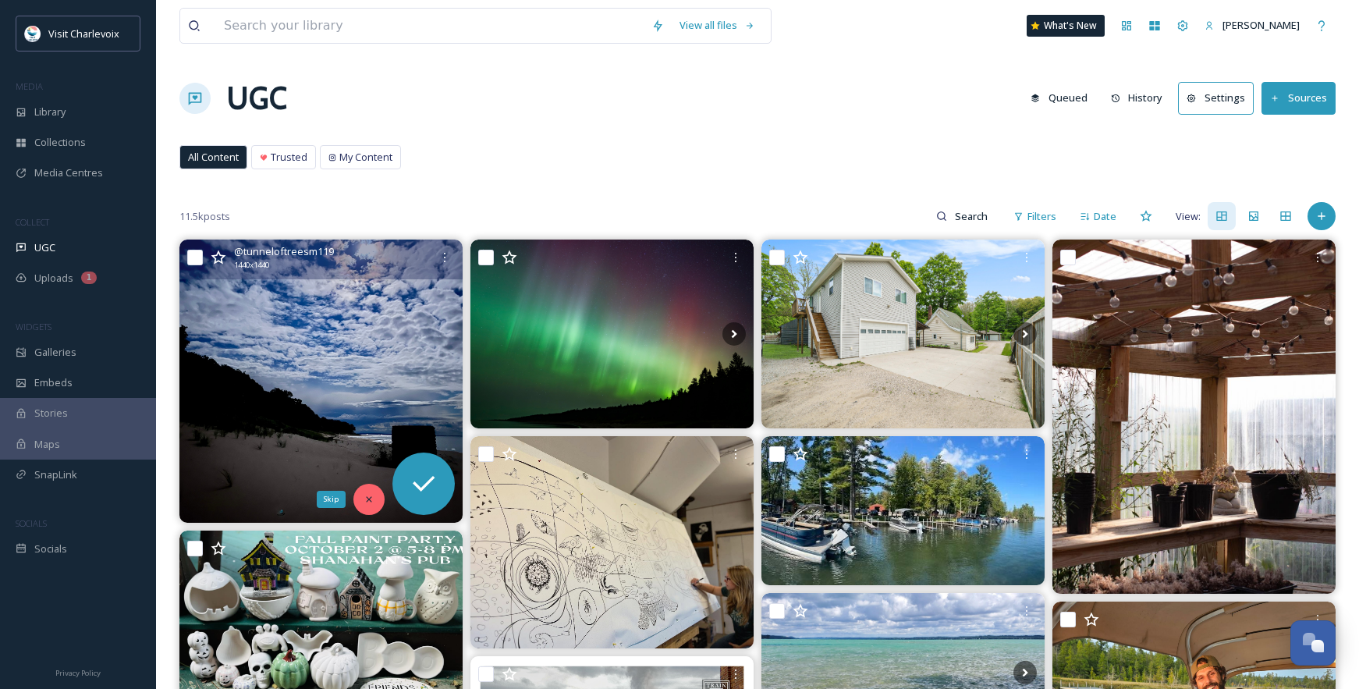
click at [367, 485] on div "Skip" at bounding box center [368, 499] width 31 height 31
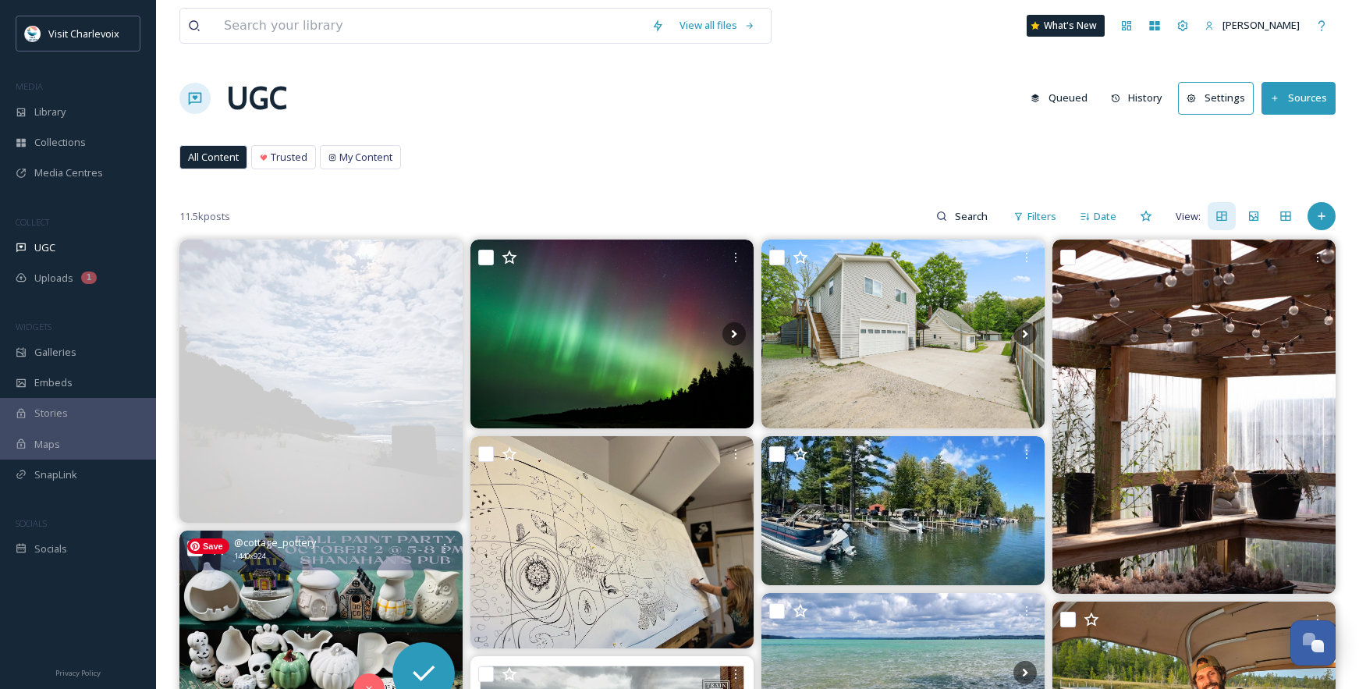
scroll to position [304, 0]
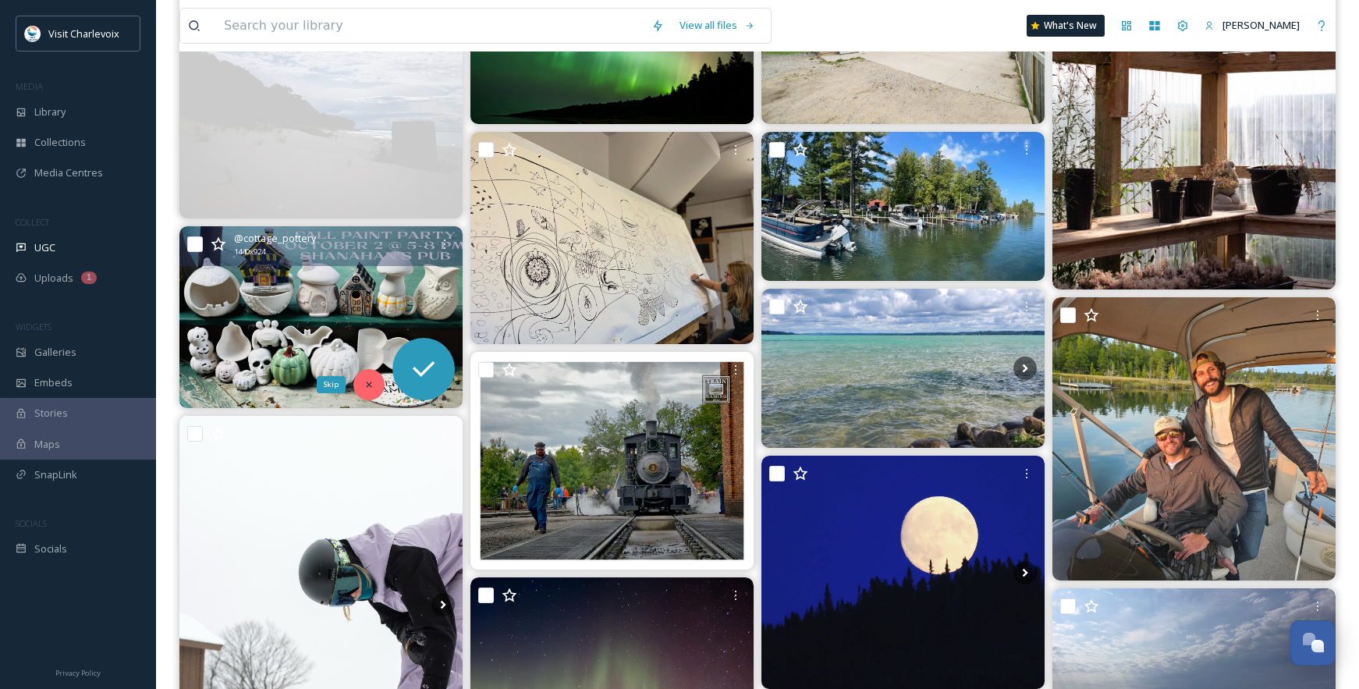
click at [360, 384] on div "Skip" at bounding box center [368, 384] width 31 height 31
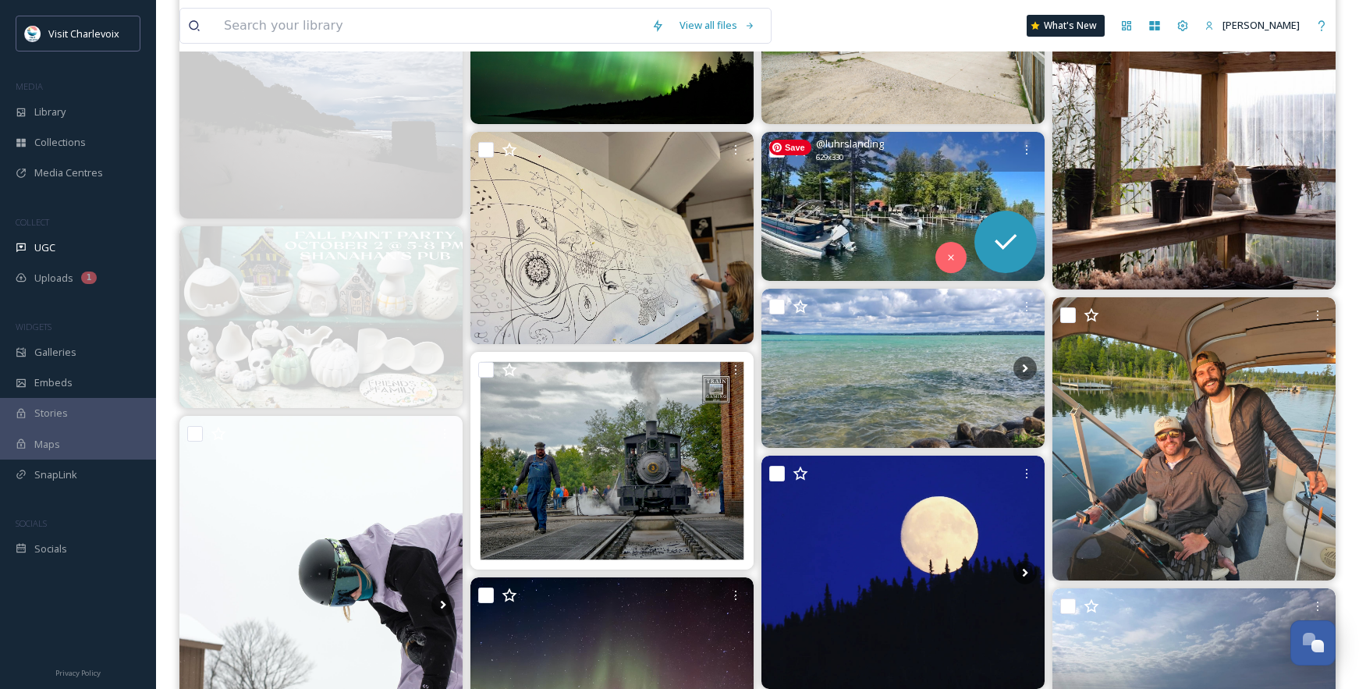
click at [932, 260] on img at bounding box center [902, 206] width 283 height 148
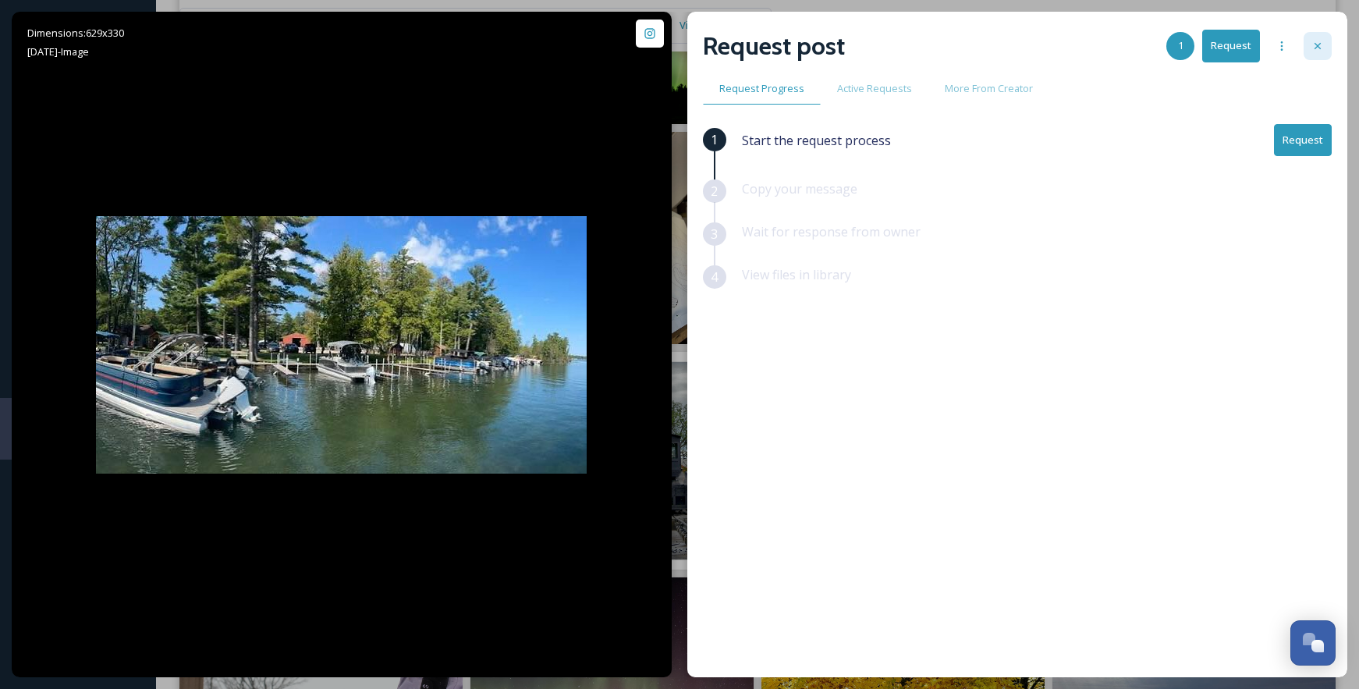
click at [1318, 51] on icon at bounding box center [1317, 46] width 12 height 12
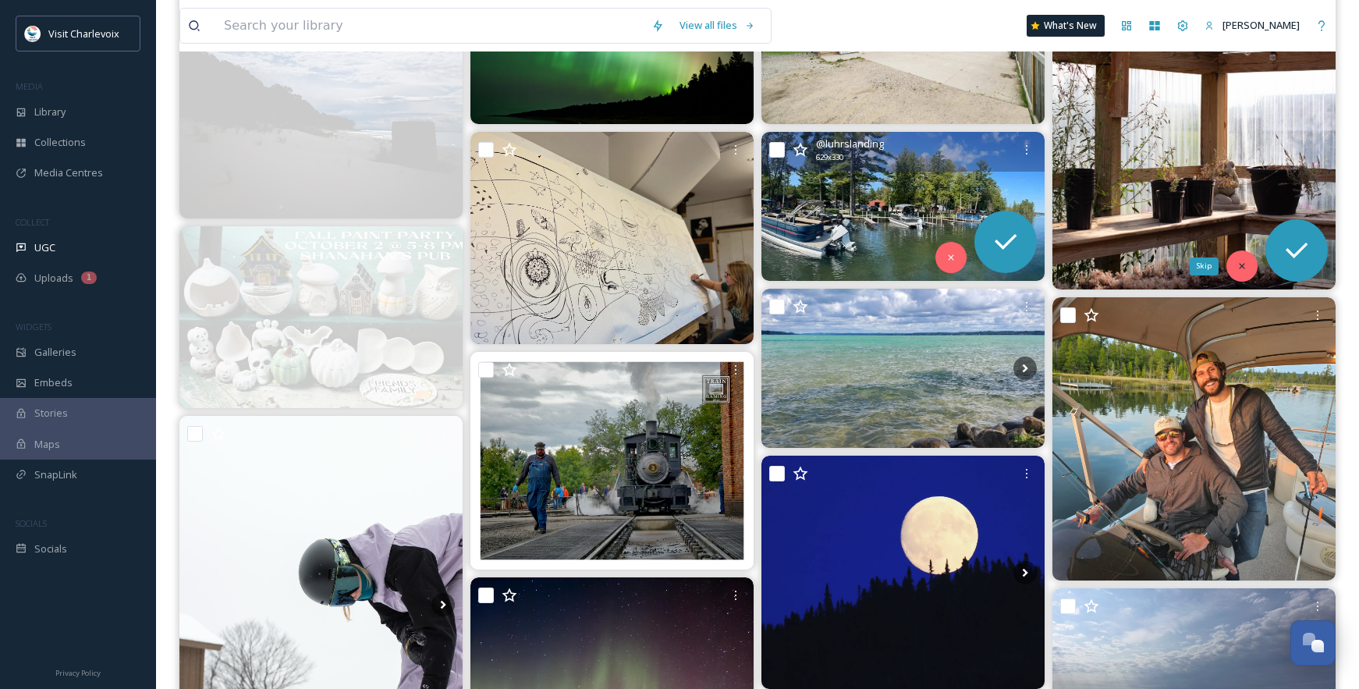
click at [1242, 264] on icon at bounding box center [1241, 266] width 5 height 5
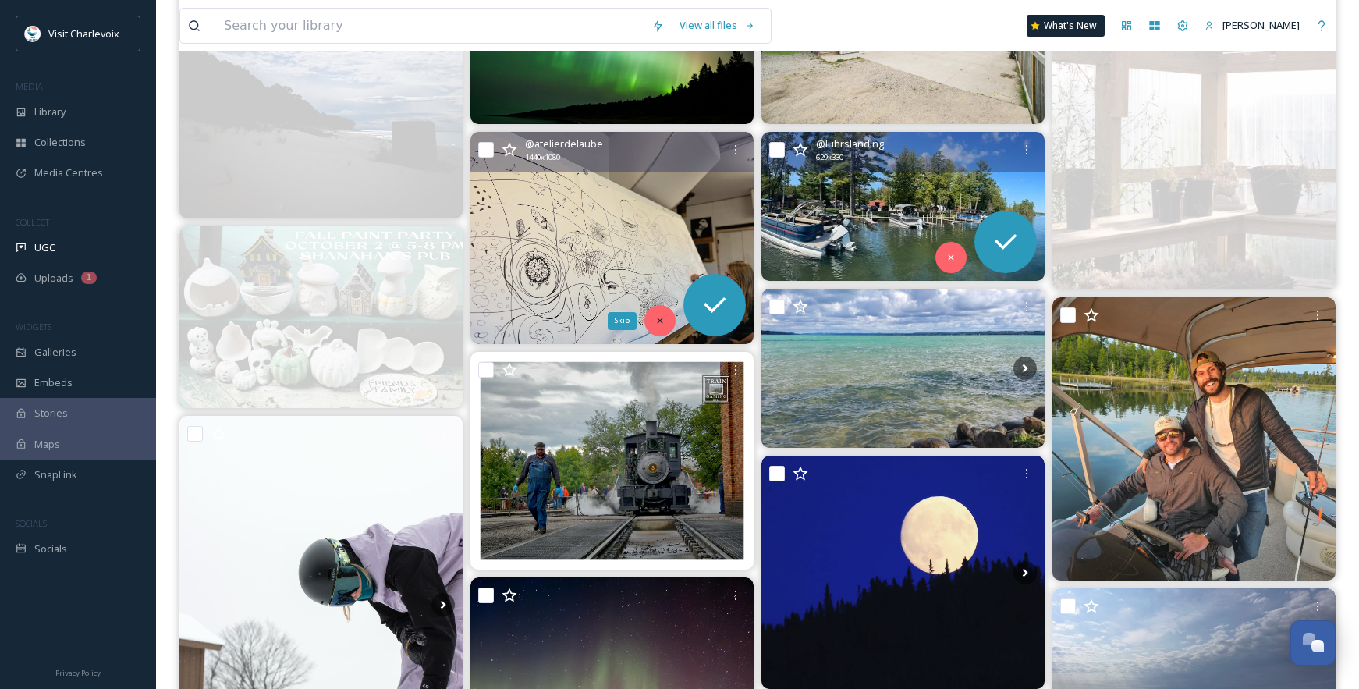
click at [664, 327] on div "Skip" at bounding box center [659, 320] width 31 height 31
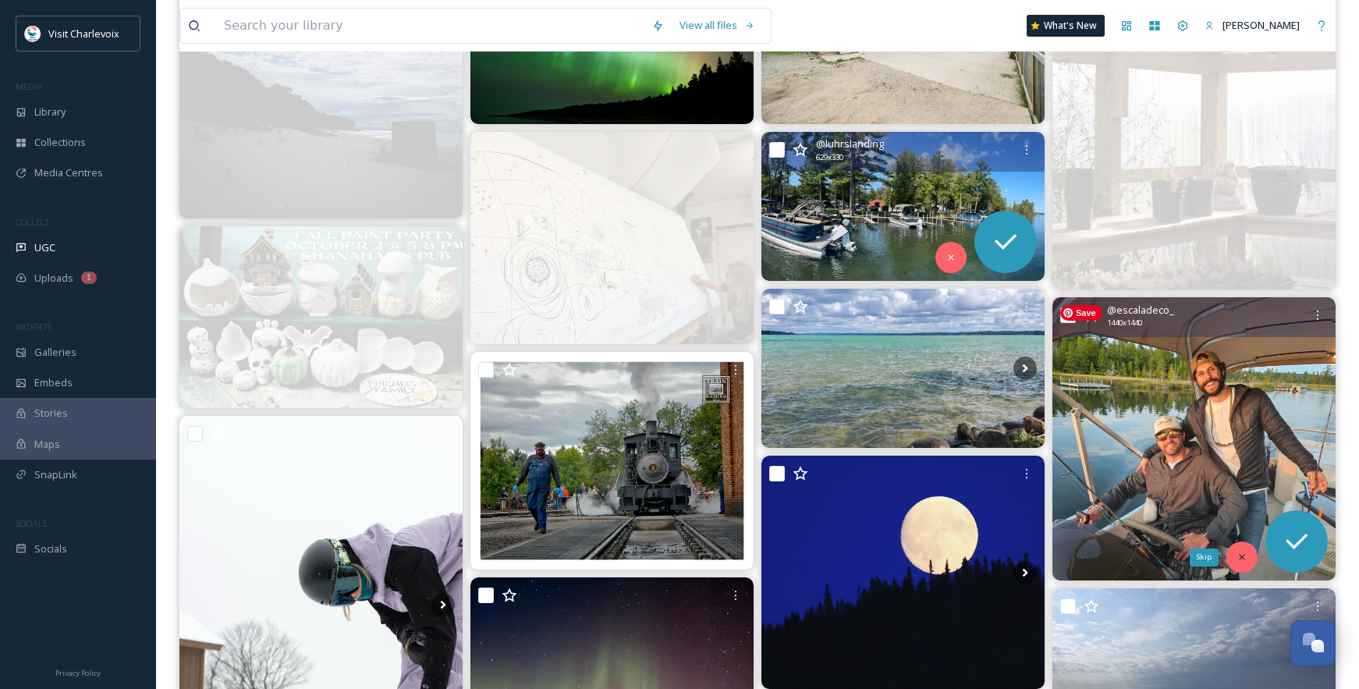
click at [1240, 555] on icon at bounding box center [1241, 557] width 5 height 5
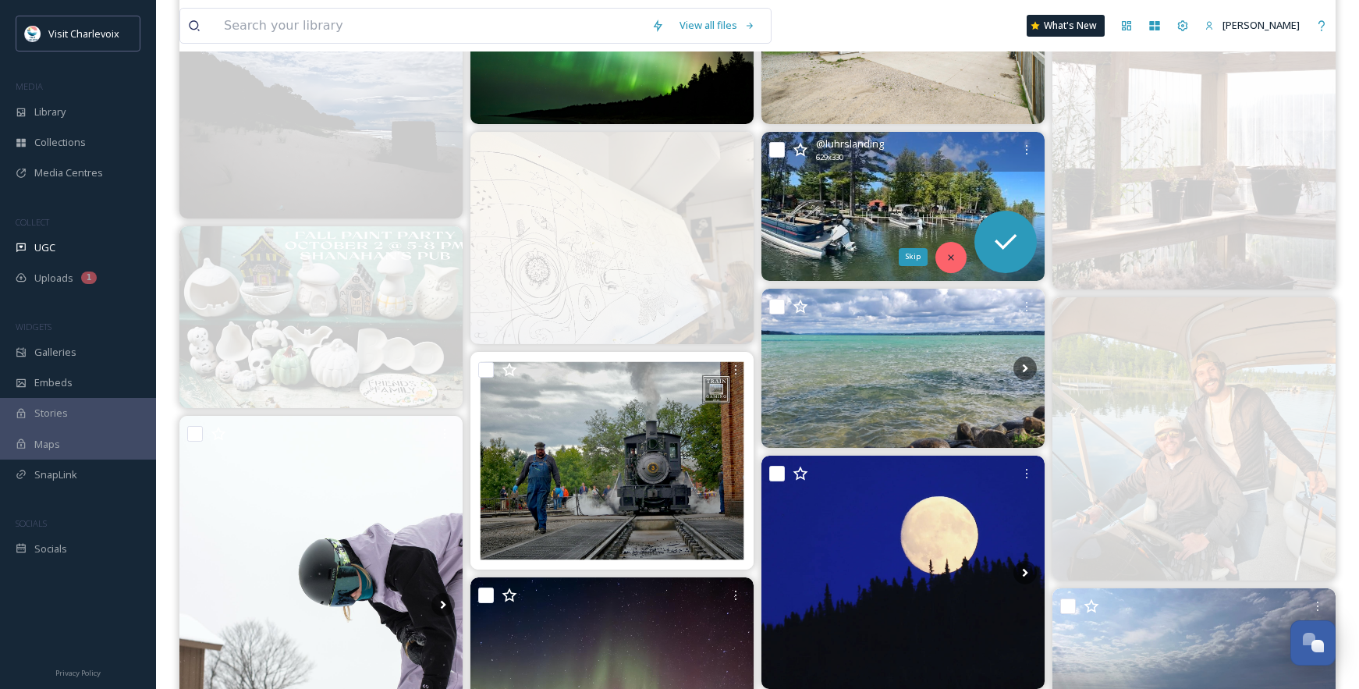
click at [945, 249] on div "Skip" at bounding box center [950, 257] width 31 height 31
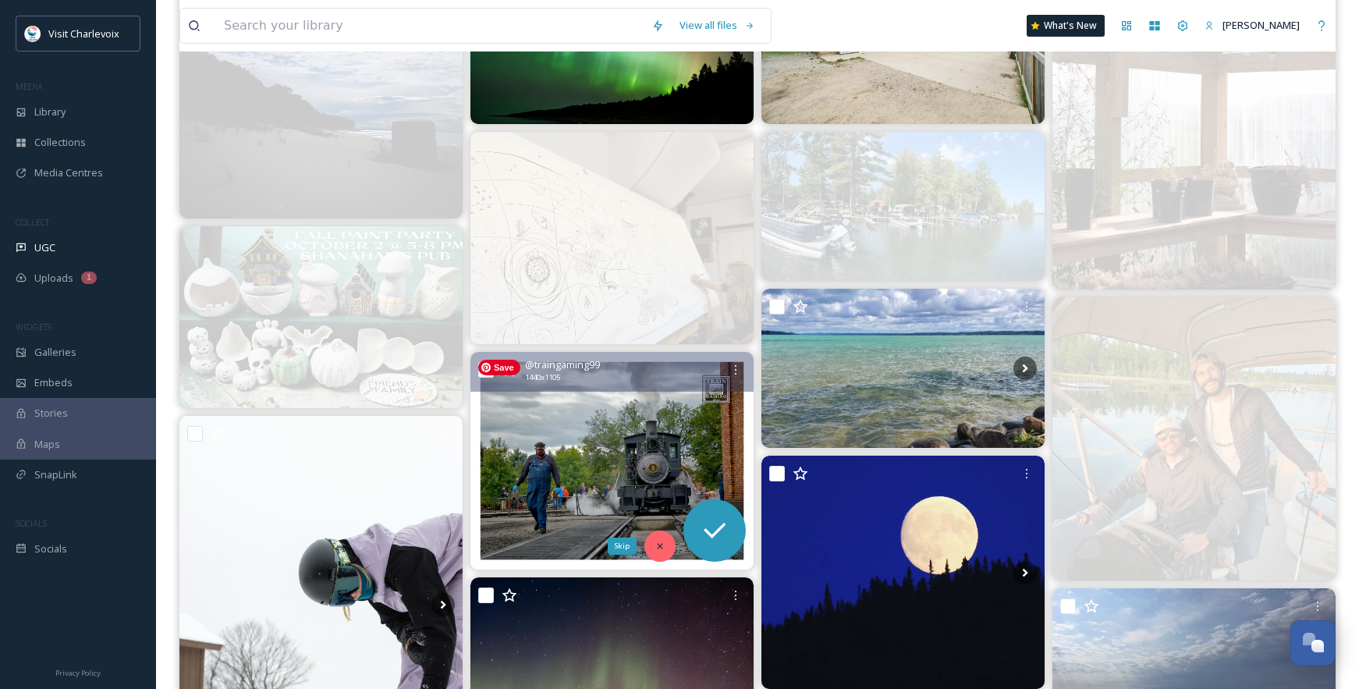
click at [657, 545] on icon at bounding box center [659, 545] width 11 height 11
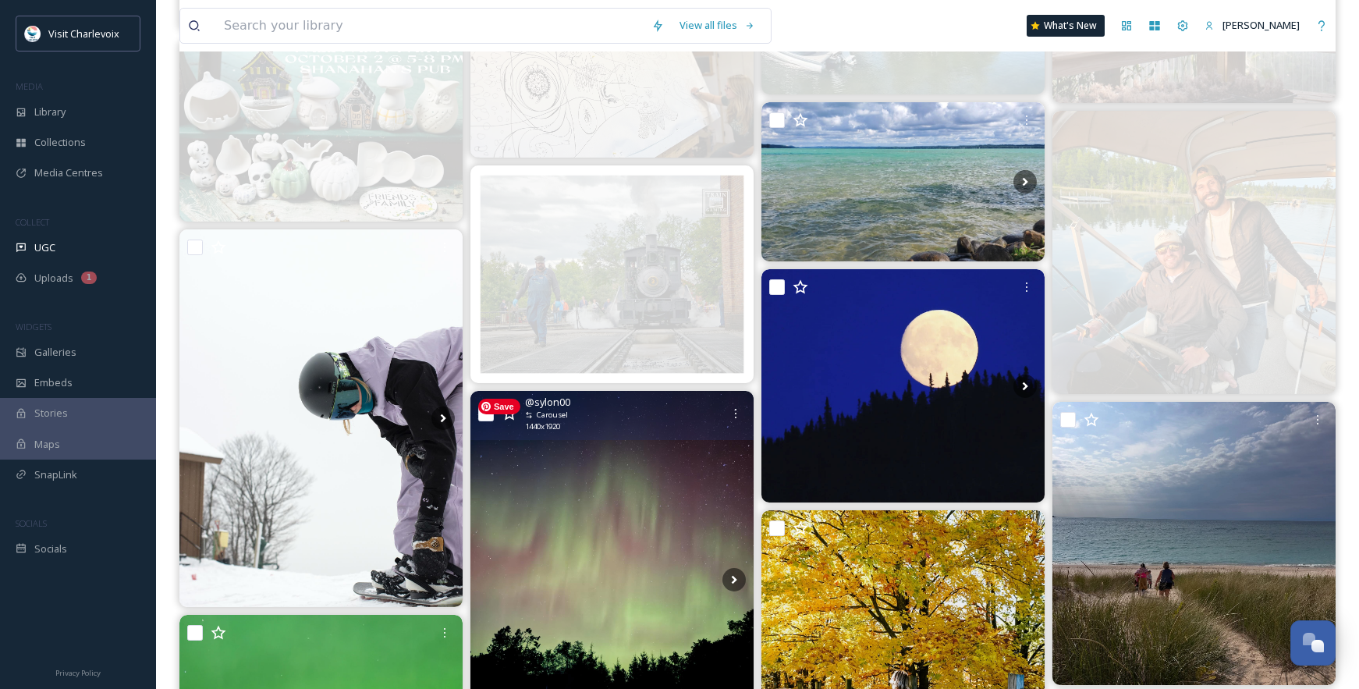
scroll to position [612, 0]
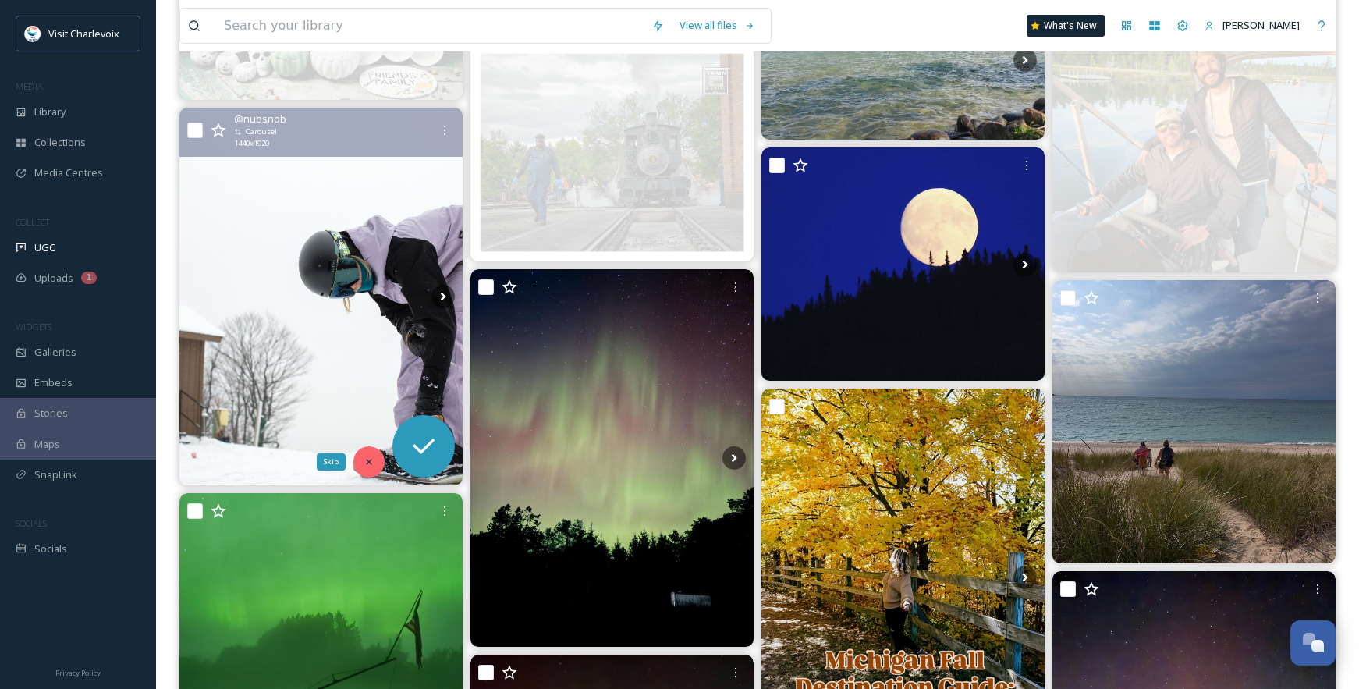
click at [376, 459] on div "Skip" at bounding box center [368, 461] width 31 height 31
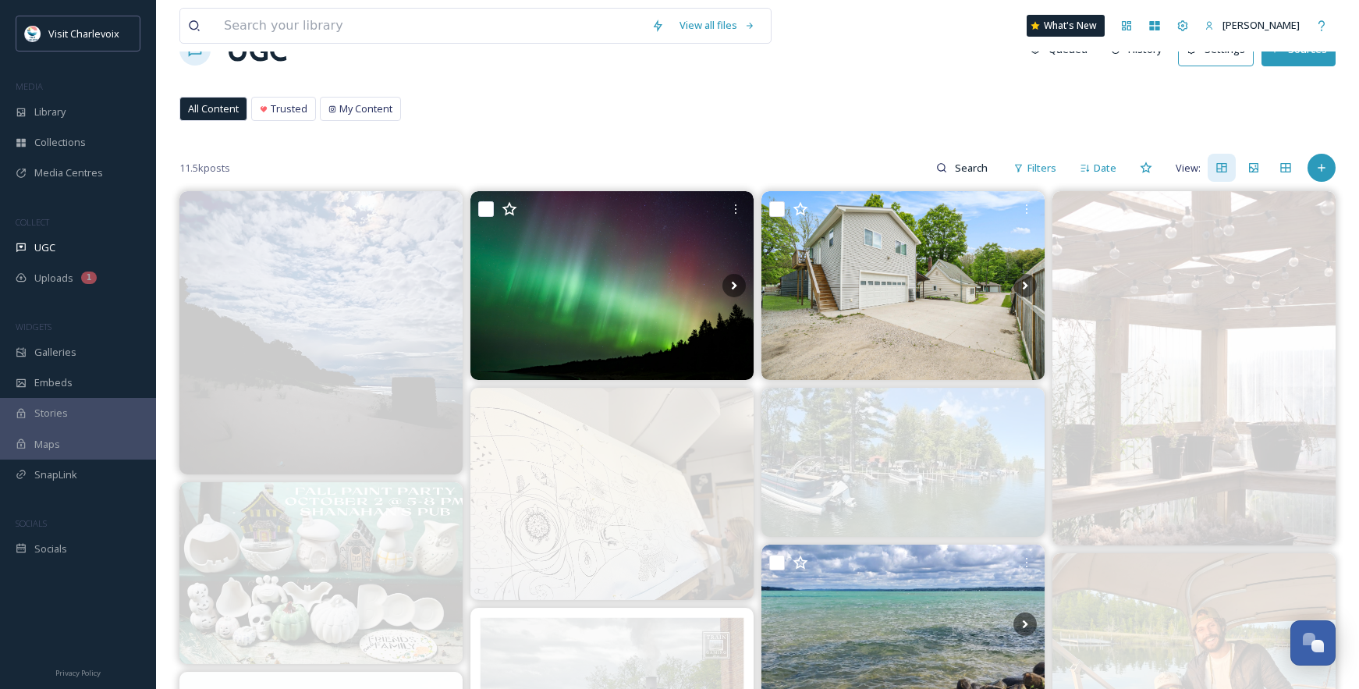
scroll to position [0, 0]
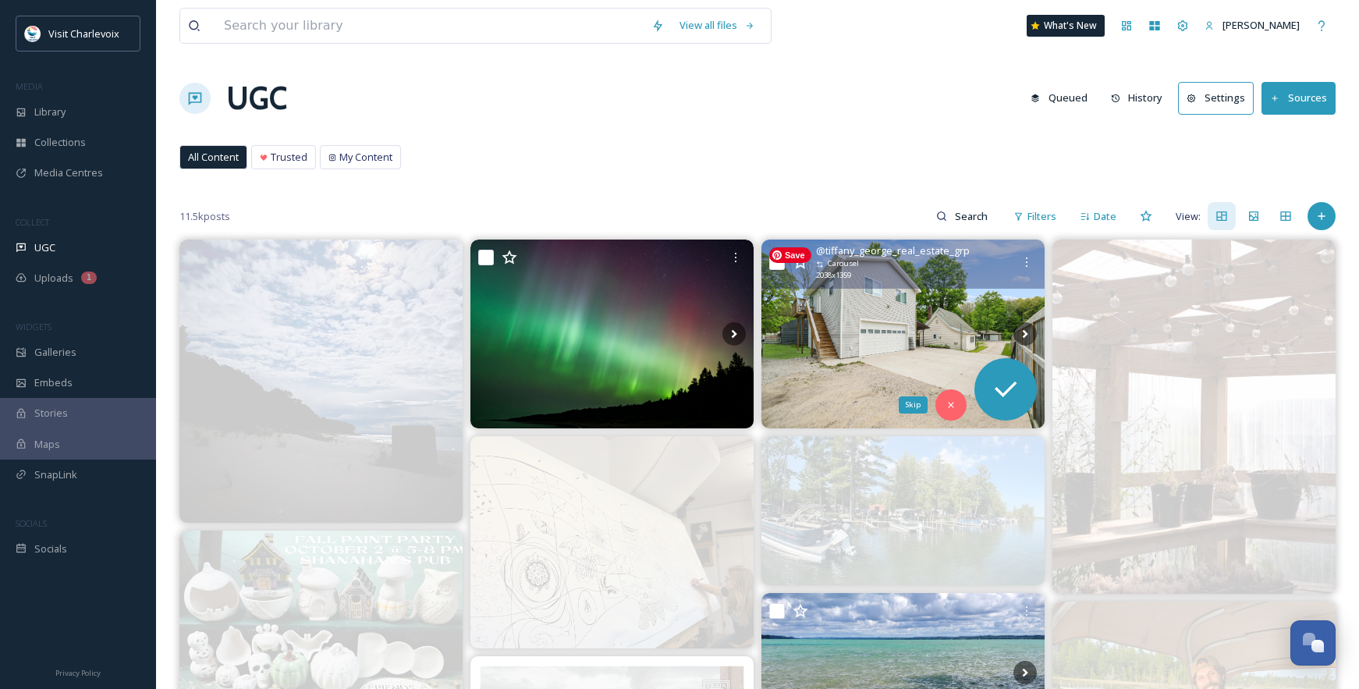
drag, startPoint x: 951, startPoint y: 408, endPoint x: 719, endPoint y: 218, distance: 299.8
click at [950, 408] on icon at bounding box center [950, 404] width 11 height 11
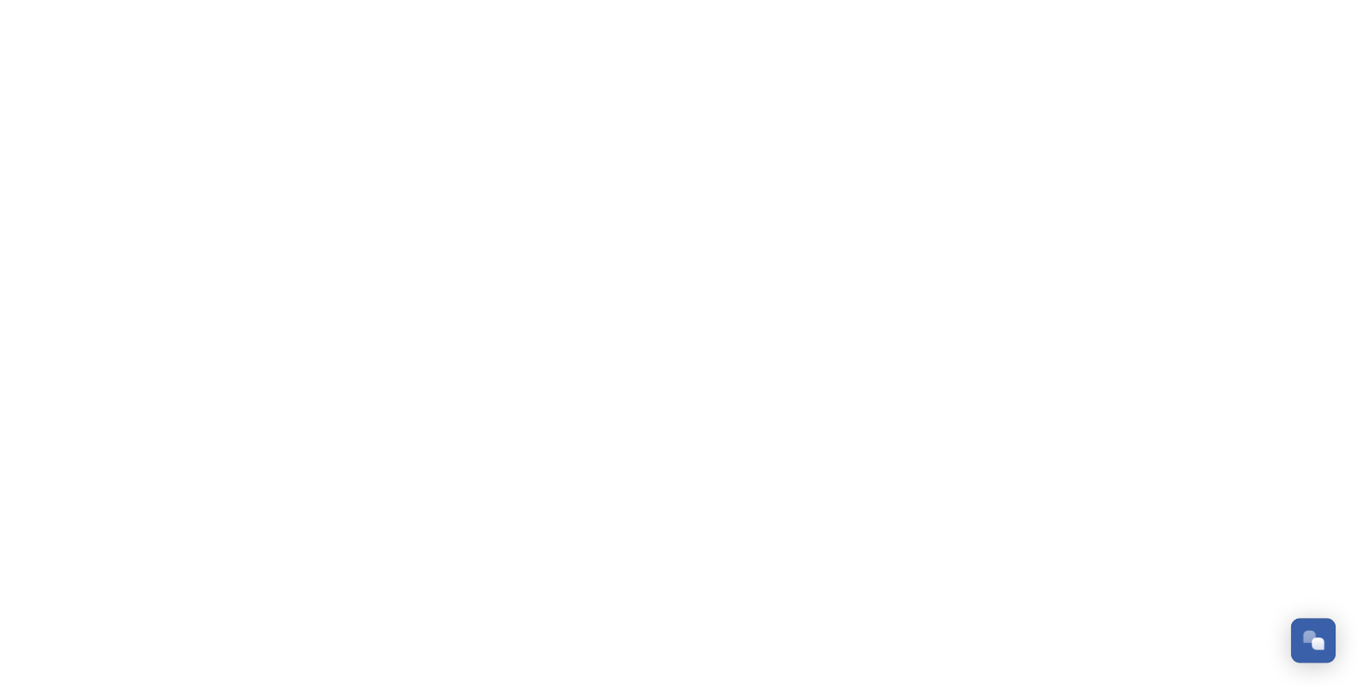
scroll to position [5220, 0]
